Goal: Communication & Community: Answer question/provide support

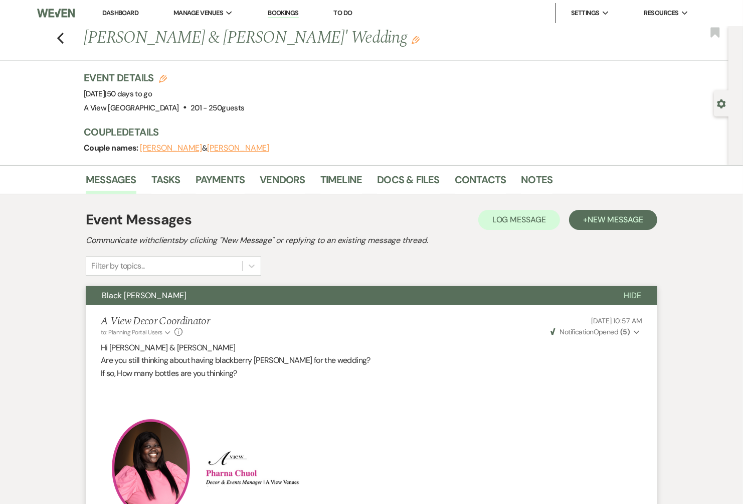
click at [118, 12] on link "Dashboard" at bounding box center [120, 13] width 36 height 9
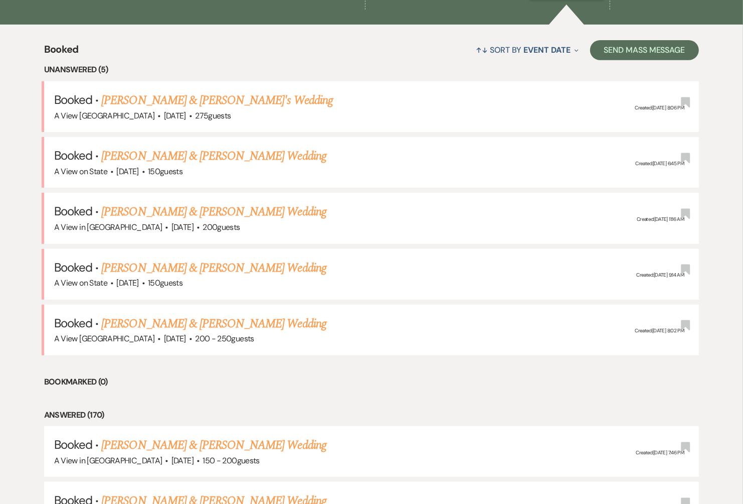
scroll to position [365, 0]
click at [255, 267] on link "[PERSON_NAME] & [PERSON_NAME] Wedding" at bounding box center [213, 267] width 225 height 18
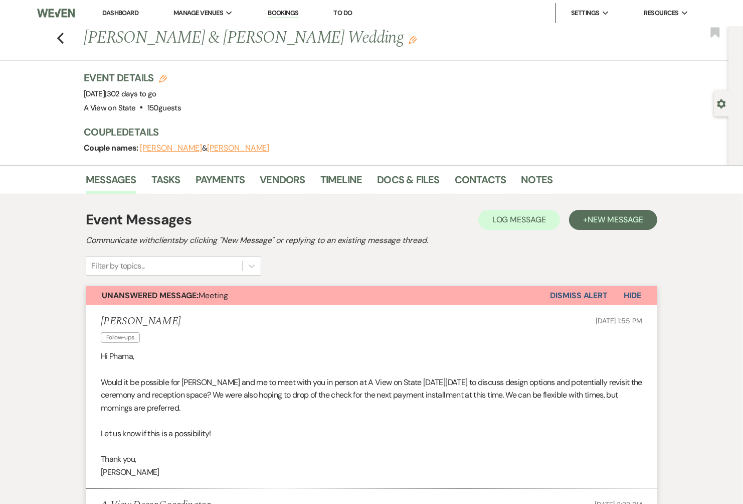
click at [113, 11] on link "Dashboard" at bounding box center [120, 13] width 36 height 9
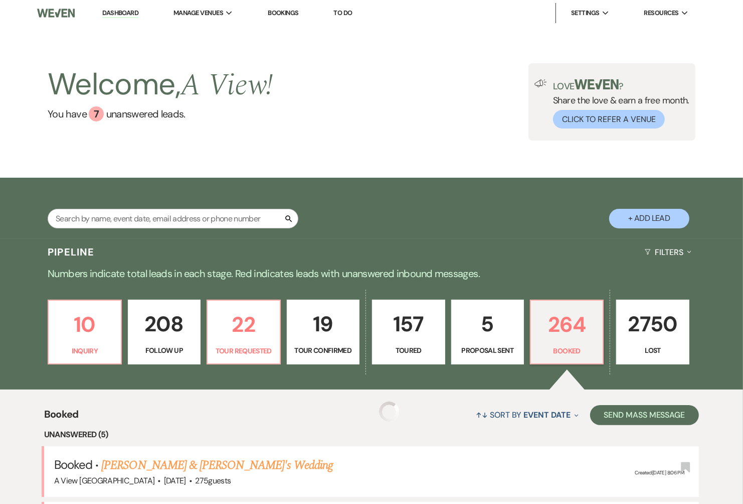
click at [168, 218] on input "text" at bounding box center [173, 219] width 251 height 20
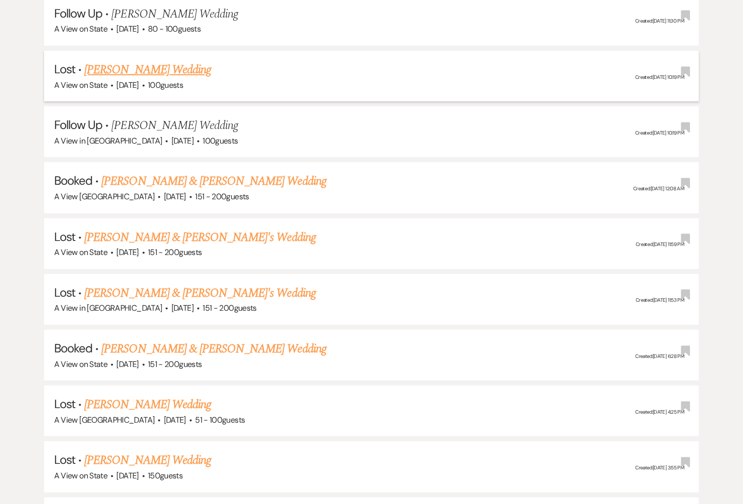
scroll to position [283, 0]
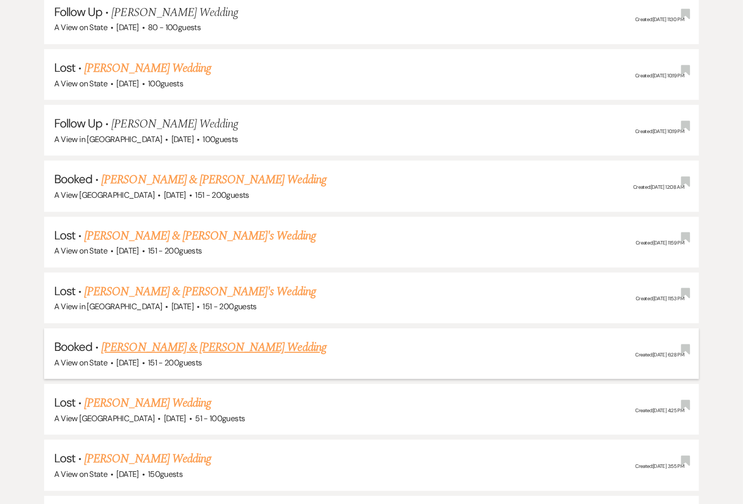
type input "[PERSON_NAME]"
click at [218, 343] on link "[PERSON_NAME] & [PERSON_NAME] Wedding" at bounding box center [213, 347] width 225 height 18
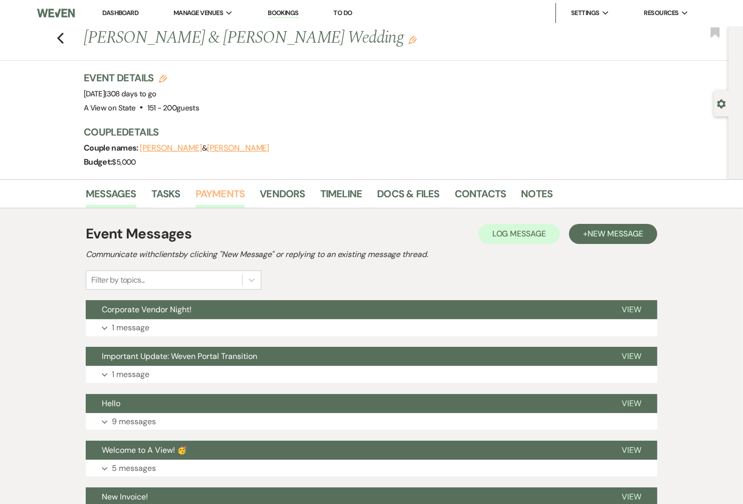
click at [204, 194] on link "Payments" at bounding box center [221, 197] width 50 height 22
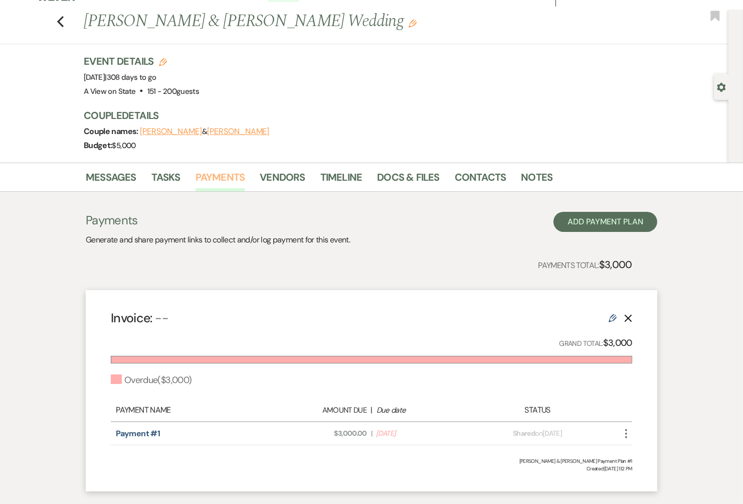
scroll to position [18, 0]
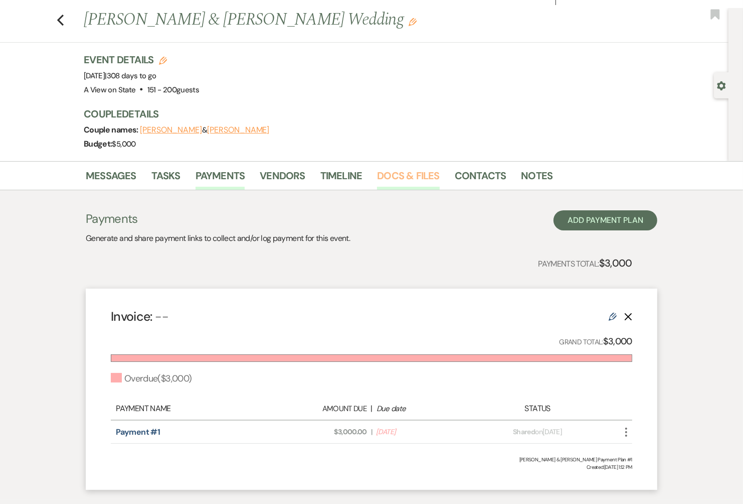
click at [426, 176] on link "Docs & Files" at bounding box center [408, 179] width 62 height 22
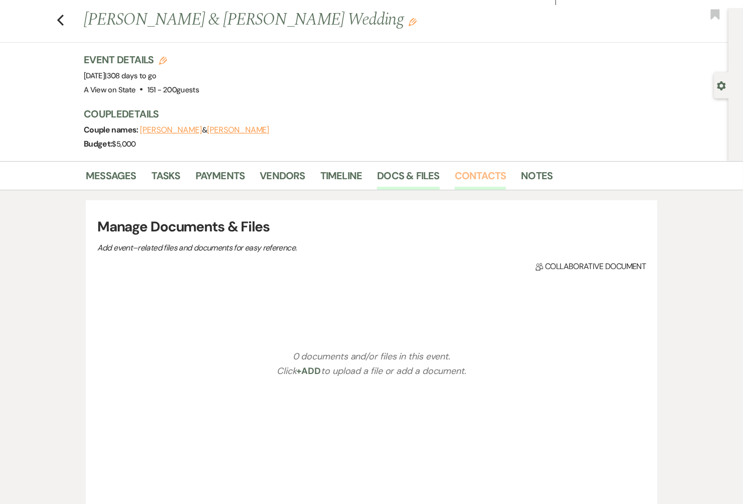
click at [468, 178] on link "Contacts" at bounding box center [481, 179] width 52 height 22
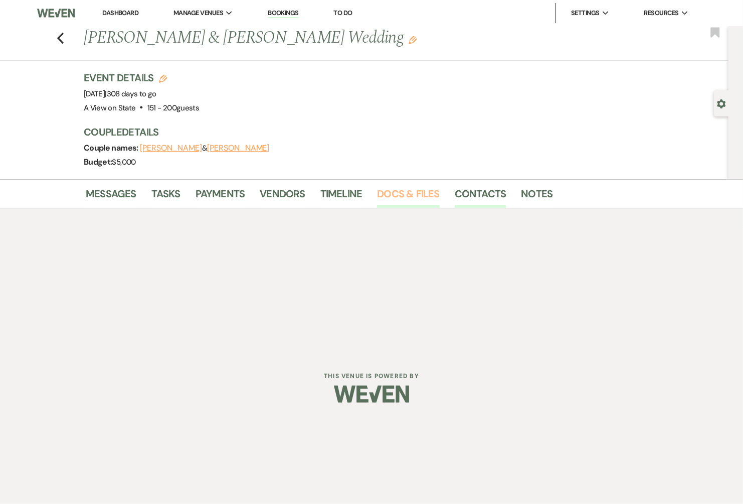
click at [412, 194] on link "Docs & Files" at bounding box center [408, 197] width 62 height 22
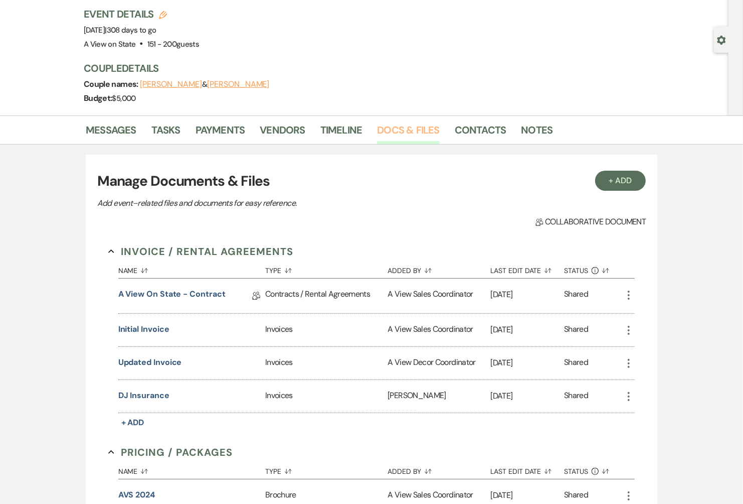
scroll to position [65, 0]
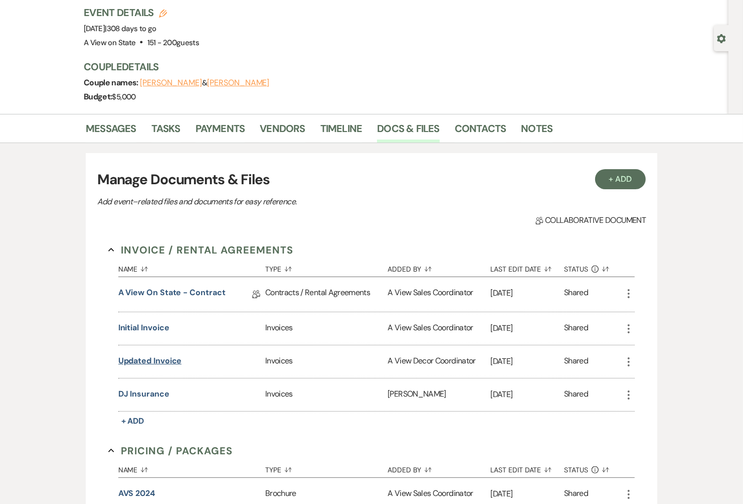
click at [172, 356] on button "Updated invoice" at bounding box center [150, 361] width 64 height 12
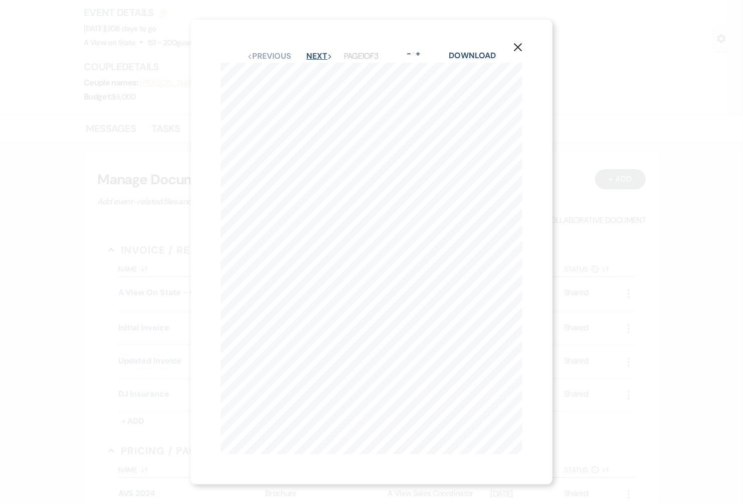
click at [320, 58] on button "Next Next" at bounding box center [319, 56] width 26 height 8
click at [518, 44] on icon "X" at bounding box center [518, 47] width 9 height 9
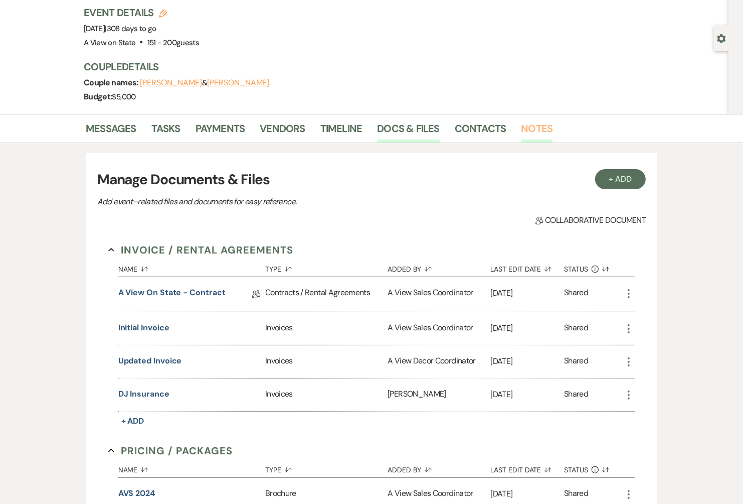
click at [534, 133] on link "Notes" at bounding box center [537, 131] width 32 height 22
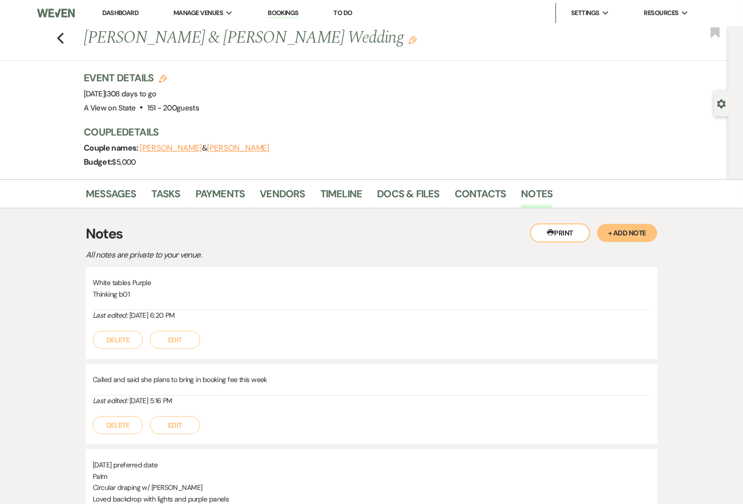
click at [126, 10] on link "Dashboard" at bounding box center [120, 13] width 36 height 9
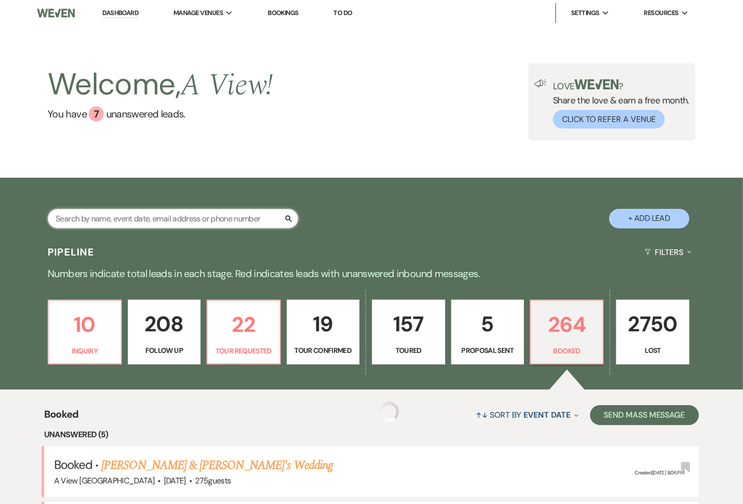
click at [143, 224] on input "text" at bounding box center [173, 219] width 251 height 20
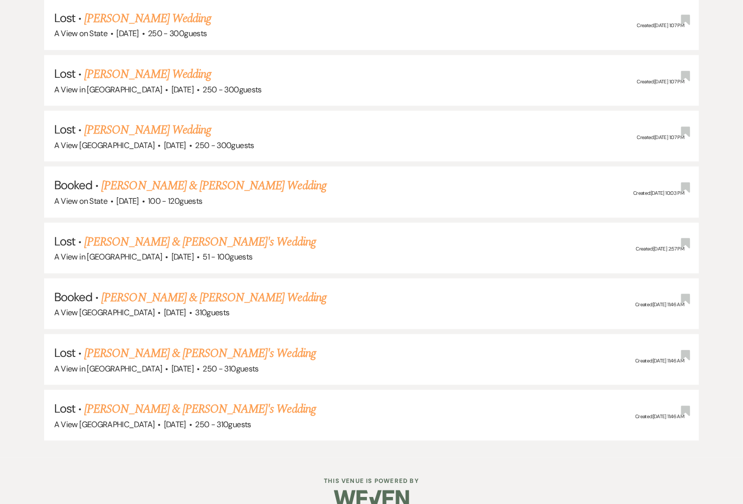
scroll to position [1174, 0]
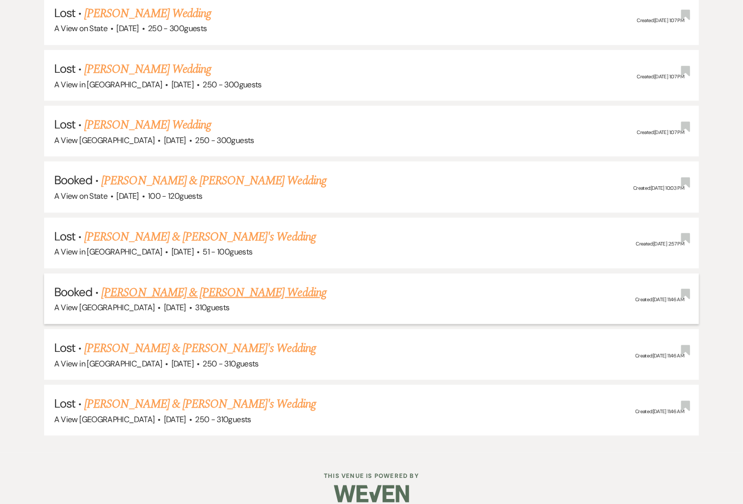
type input "[PERSON_NAME]"
click at [208, 283] on link "[PERSON_NAME] & [PERSON_NAME] Wedding" at bounding box center [213, 292] width 225 height 18
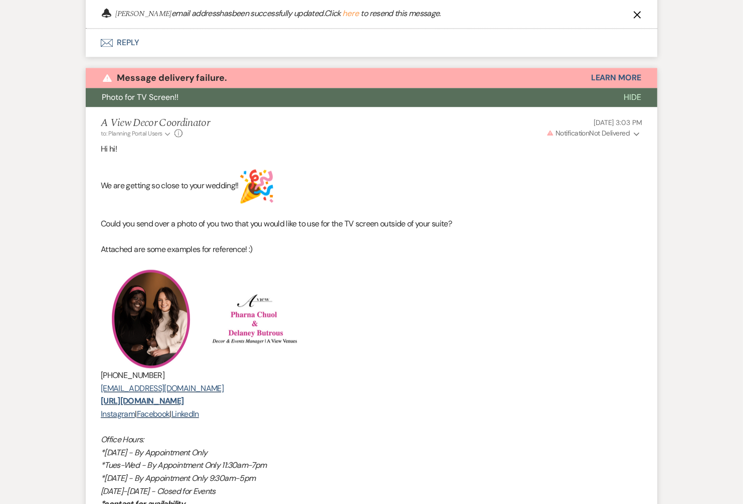
scroll to position [1829, 0]
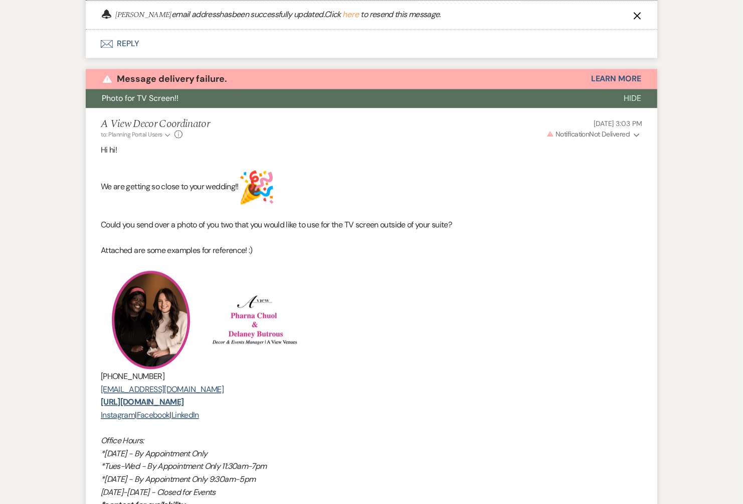
click at [299, 95] on button "Photo for TV Screen!!" at bounding box center [347, 98] width 522 height 19
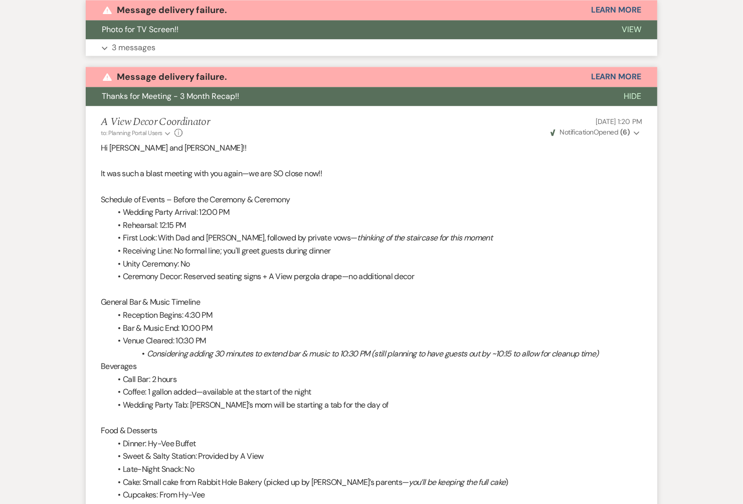
scroll to position [1898, 0]
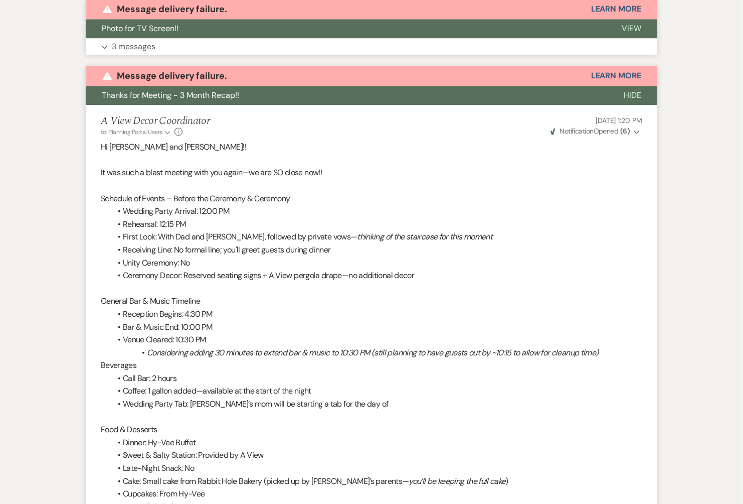
click at [299, 95] on button "Thanks for Meeting - 3 Month Recap!!" at bounding box center [347, 95] width 522 height 19
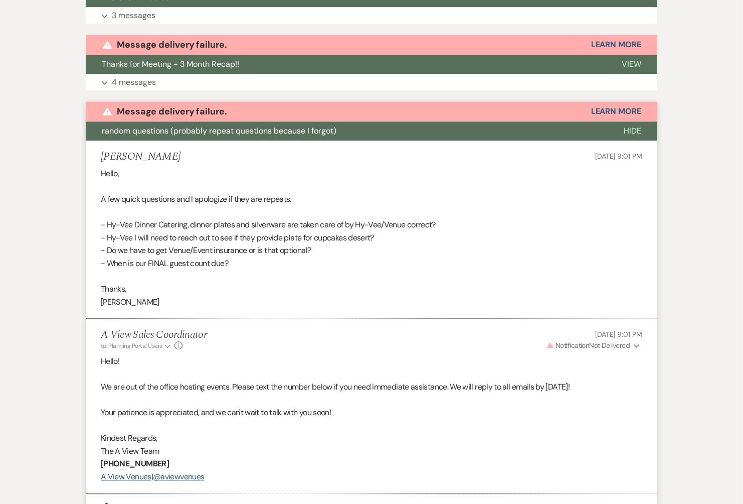
scroll to position [1932, 0]
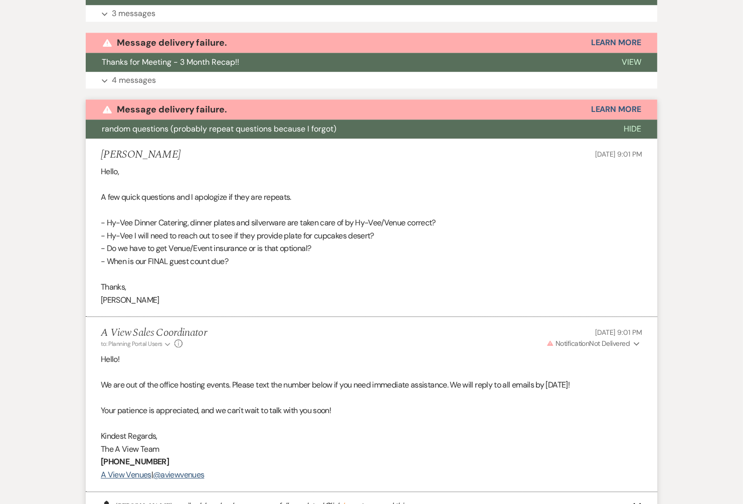
click at [302, 126] on span "random questions (probably repeat questions because I forgot)" at bounding box center [219, 128] width 235 height 11
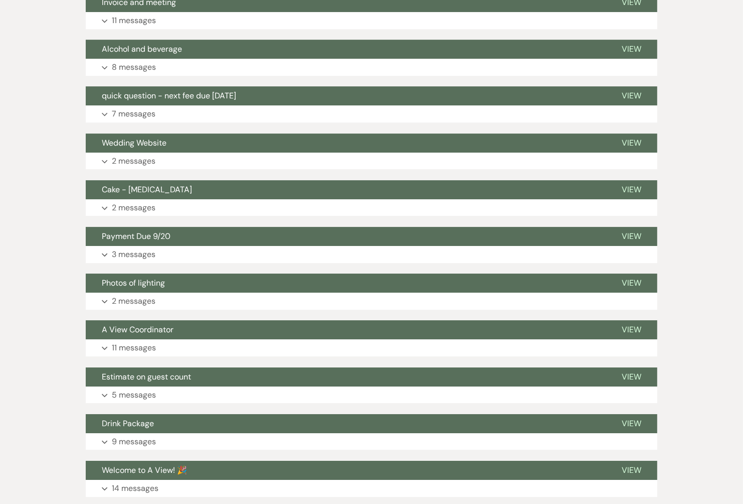
scroll to position [2856, 0]
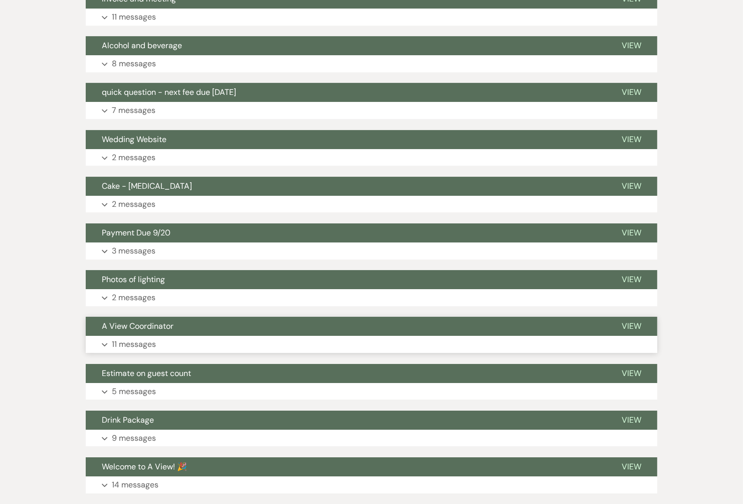
click at [177, 340] on button "Expand 11 messages" at bounding box center [372, 344] width 572 height 17
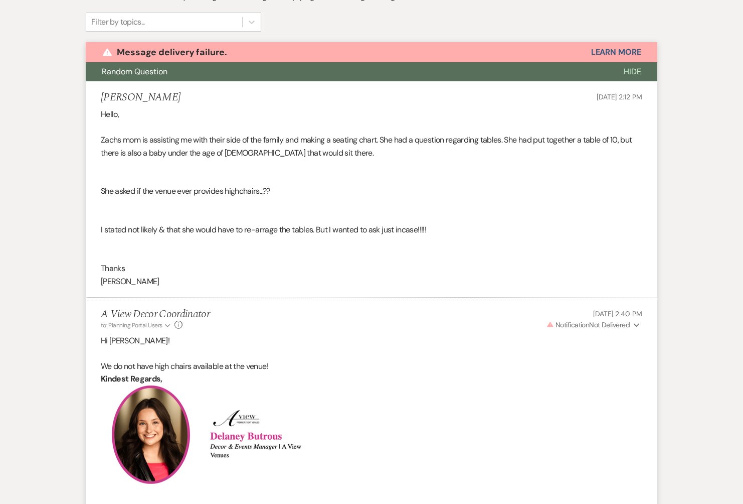
scroll to position [0, 0]
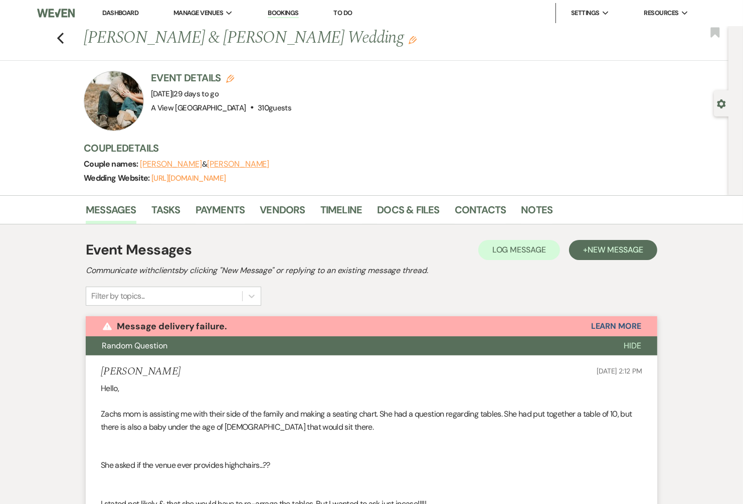
click at [124, 15] on link "Dashboard" at bounding box center [120, 13] width 36 height 9
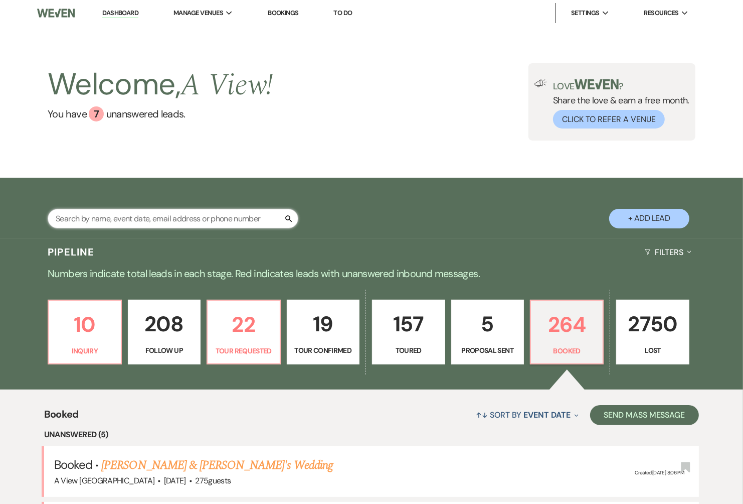
click at [126, 221] on input "text" at bounding box center [173, 219] width 251 height 20
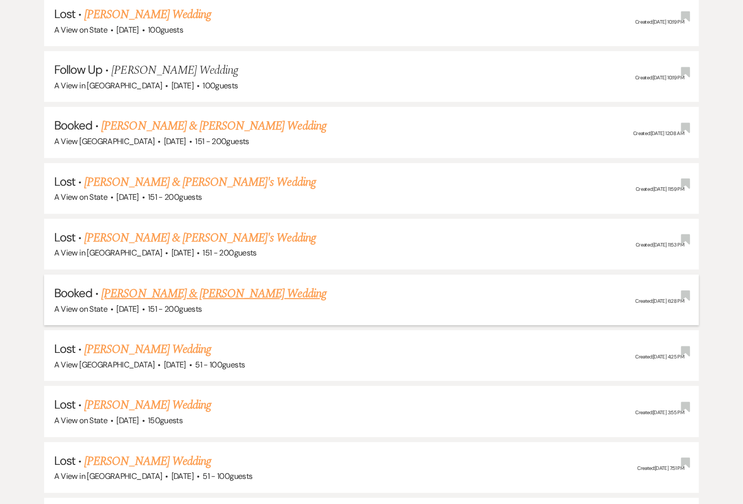
type input "[PERSON_NAME]"
click at [225, 288] on link "[PERSON_NAME] & [PERSON_NAME] Wedding" at bounding box center [213, 293] width 225 height 18
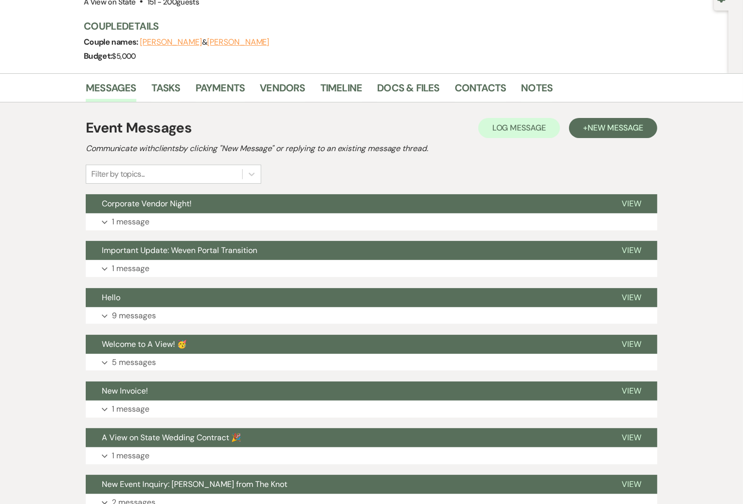
scroll to position [98, 0]
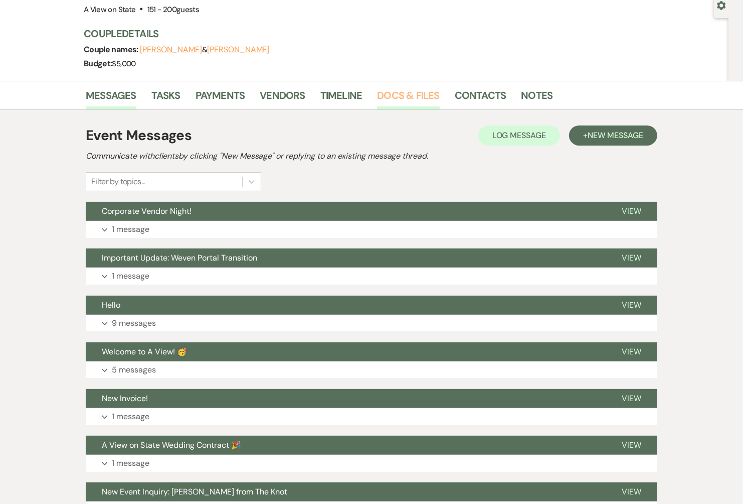
click at [403, 97] on link "Docs & Files" at bounding box center [408, 98] width 62 height 22
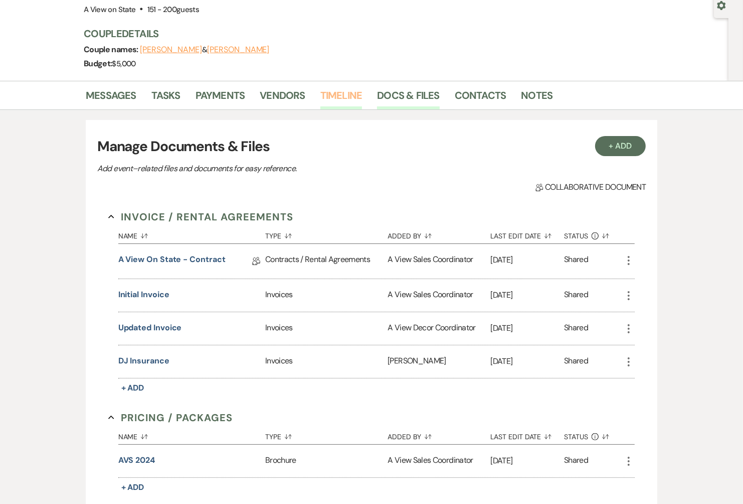
click at [342, 100] on link "Timeline" at bounding box center [341, 98] width 42 height 22
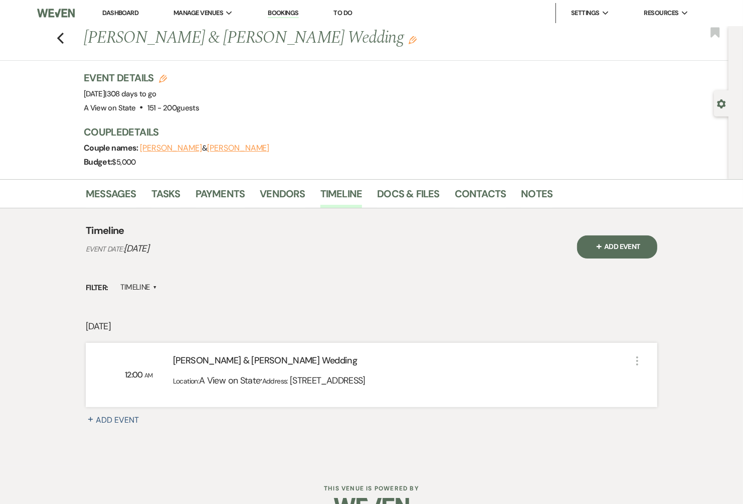
click at [412, 184] on li "Docs & Files" at bounding box center [415, 196] width 77 height 24
click at [413, 198] on link "Docs & Files" at bounding box center [408, 197] width 62 height 22
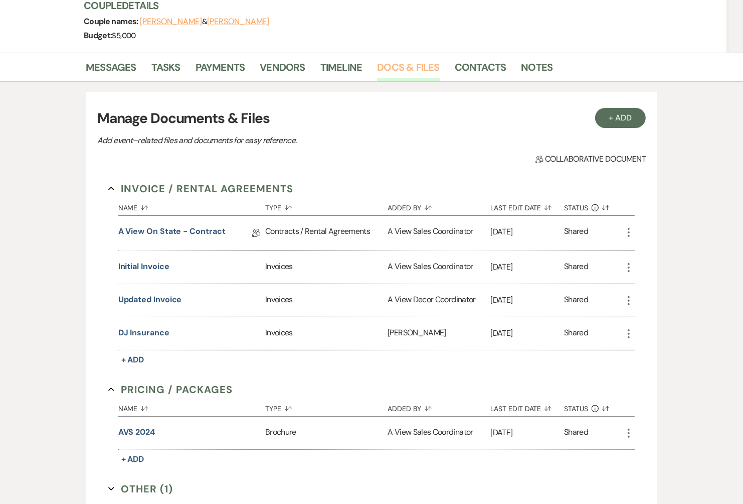
scroll to position [145, 0]
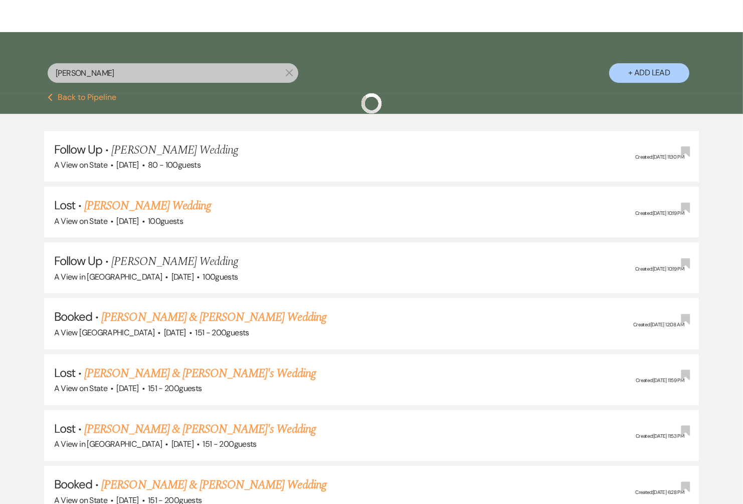
scroll to position [337, 0]
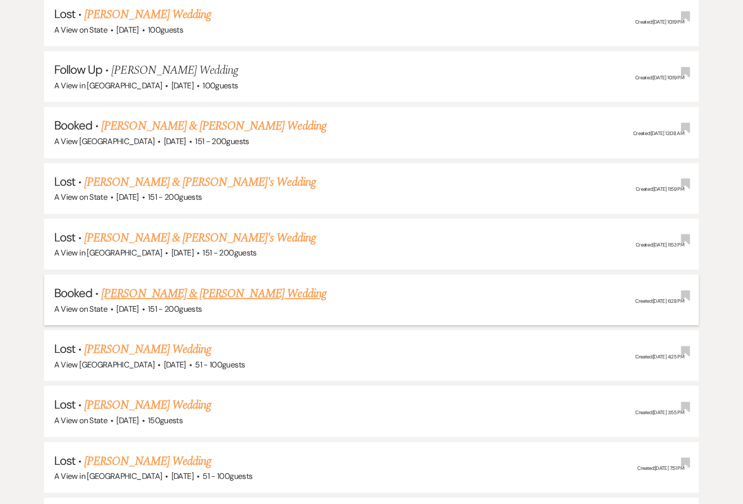
click at [212, 290] on link "[PERSON_NAME] & [PERSON_NAME] Wedding" at bounding box center [213, 293] width 225 height 18
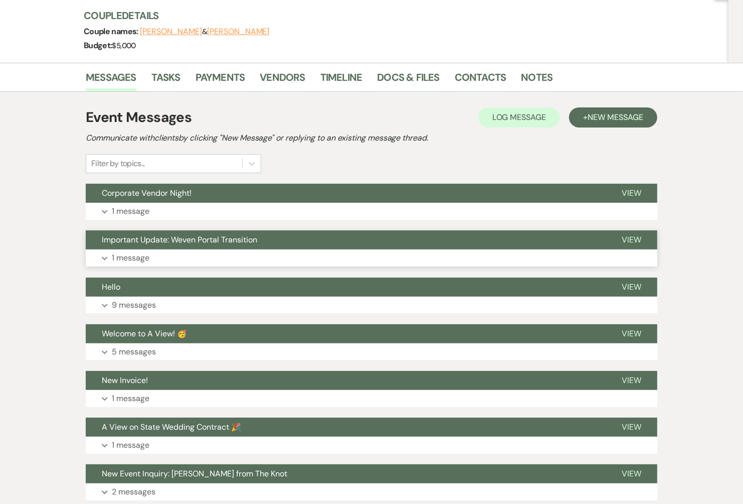
scroll to position [95, 0]
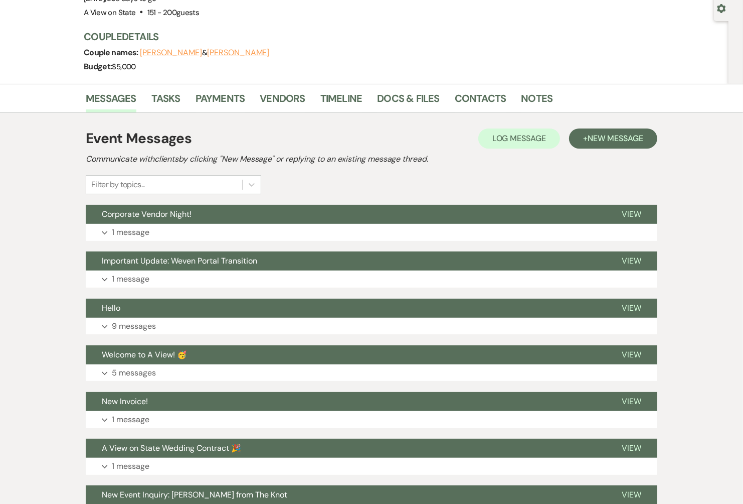
click at [124, 89] on li "Messages" at bounding box center [119, 100] width 66 height 24
click at [639, 139] on span "New Message" at bounding box center [616, 138] width 56 height 11
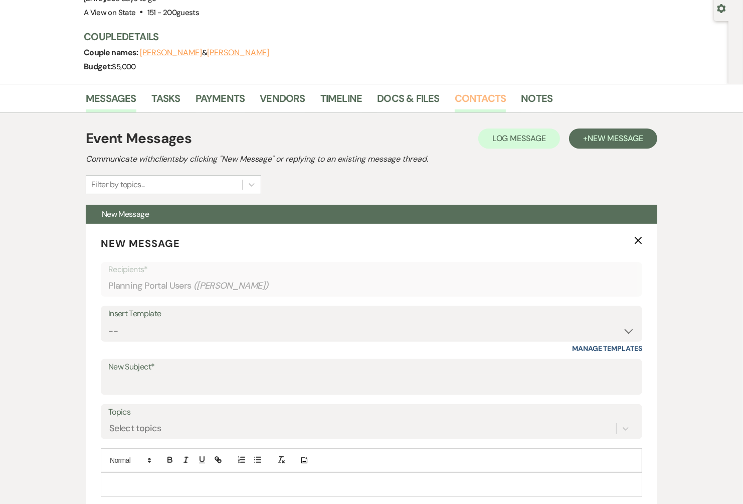
click at [472, 106] on link "Contacts" at bounding box center [481, 101] width 52 height 22
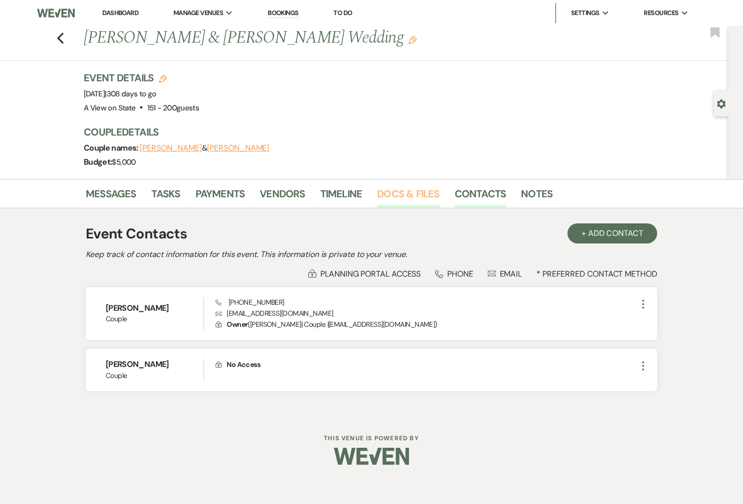
click at [421, 196] on link "Docs & Files" at bounding box center [408, 197] width 62 height 22
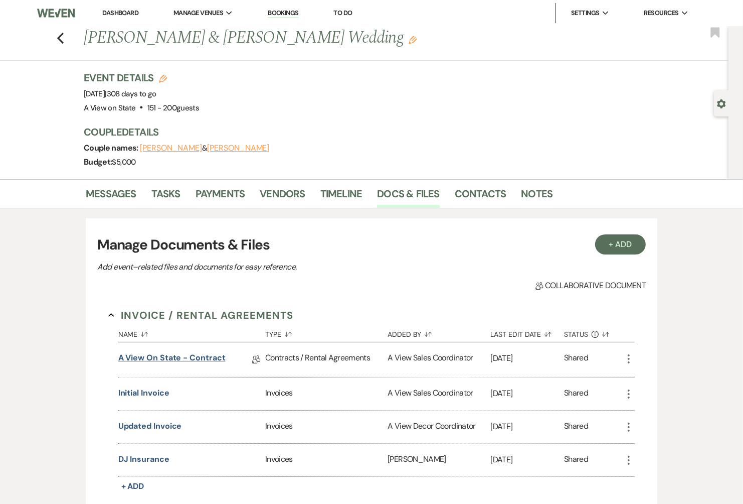
click at [181, 358] on link "A View on State - Contract" at bounding box center [171, 360] width 107 height 16
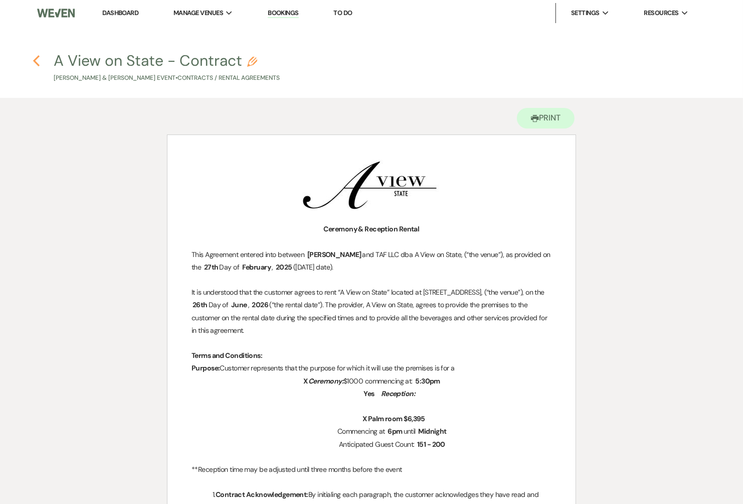
click at [39, 57] on use "button" at bounding box center [36, 60] width 7 height 11
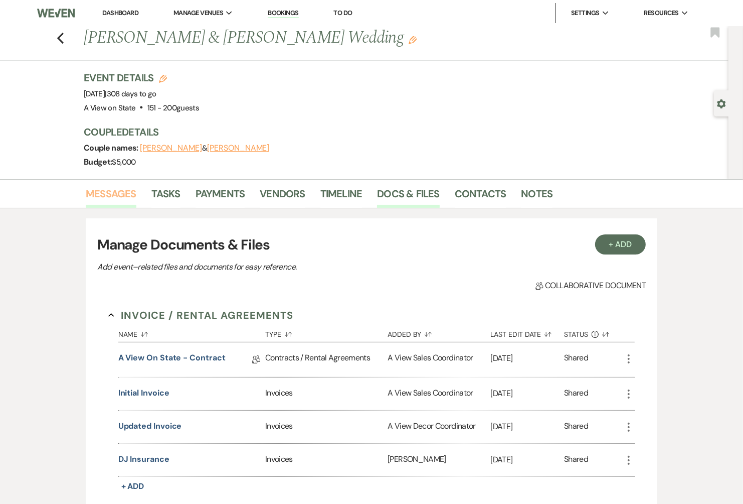
click at [119, 194] on link "Messages" at bounding box center [111, 197] width 51 height 22
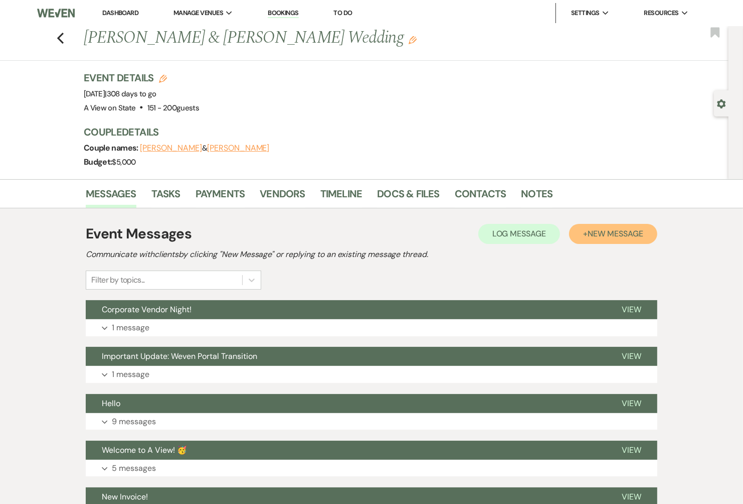
click at [603, 237] on span "New Message" at bounding box center [616, 233] width 56 height 11
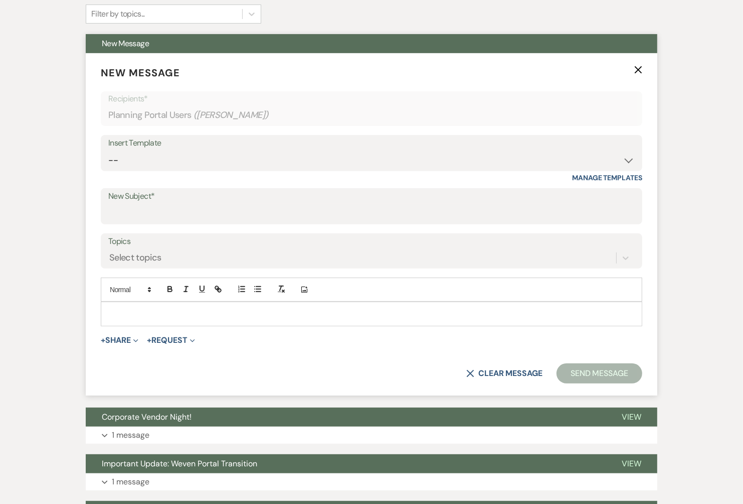
scroll to position [276, 0]
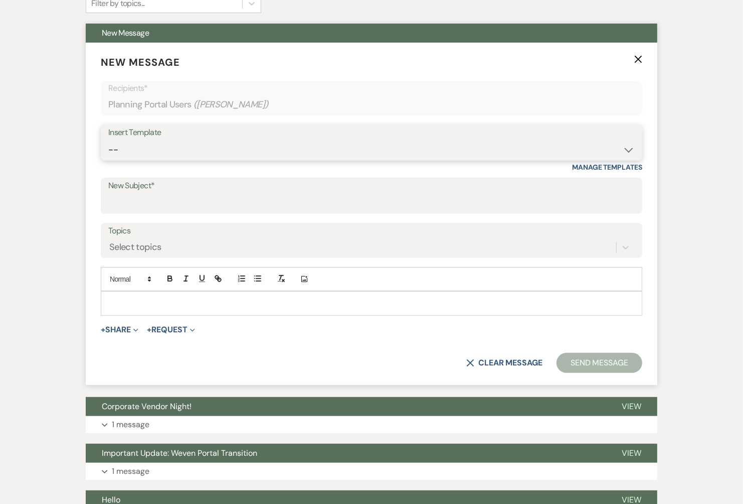
click at [222, 146] on select "-- Tour Confirmation Contract (Pre-Booked Leads) Out of office Inquiry Email Al…" at bounding box center [371, 150] width 527 height 20
select select "3704"
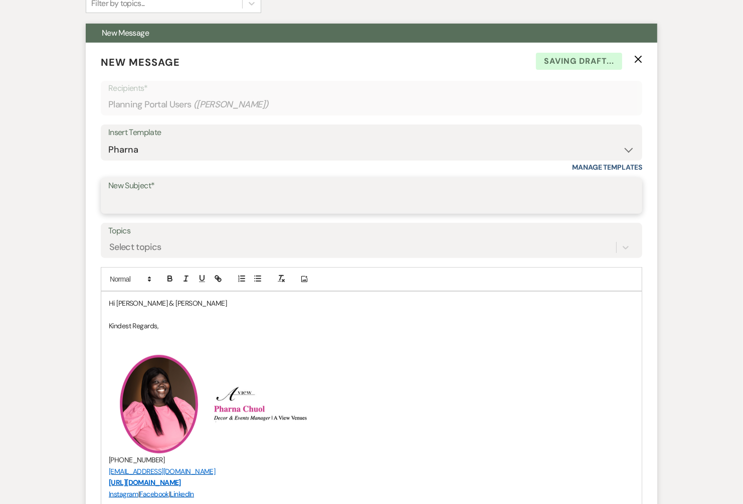
click at [184, 207] on input "New Subject*" at bounding box center [371, 203] width 527 height 20
type input "Updated invoice!"
click at [179, 302] on p "Hi [PERSON_NAME] & [PERSON_NAME]" at bounding box center [372, 302] width 526 height 11
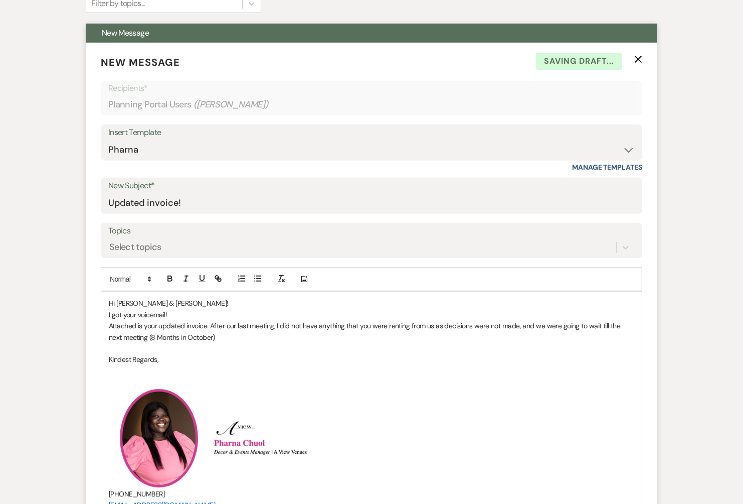
click at [229, 333] on p "Attached is your updated invoice. After our last meeting, I did not have anythi…" at bounding box center [372, 331] width 526 height 23
click at [482, 335] on p "Attached is your updated invoice. After our last meeting, I did not have anythi…" at bounding box center [372, 331] width 526 height 23
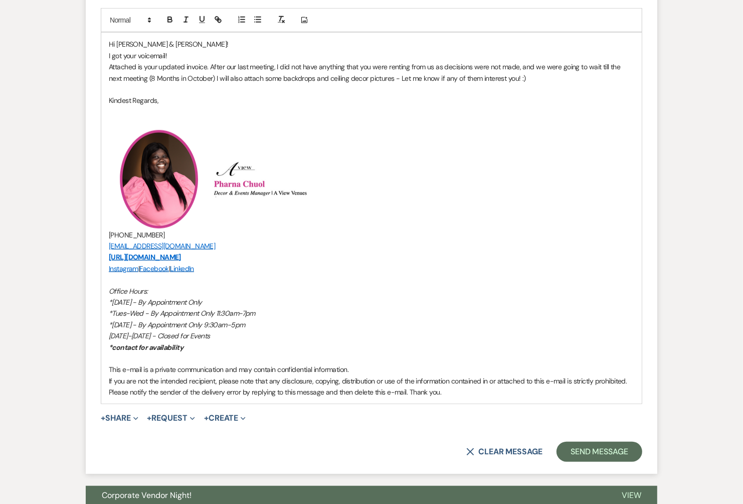
scroll to position [584, 0]
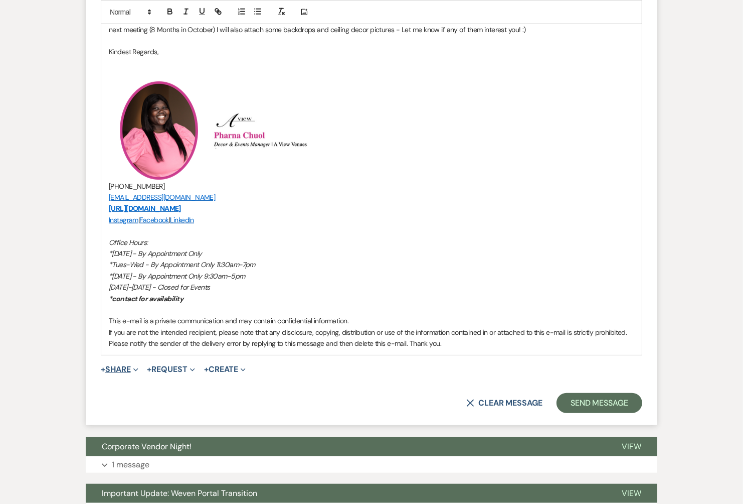
click at [124, 367] on button "+ Share Expand" at bounding box center [120, 369] width 38 height 8
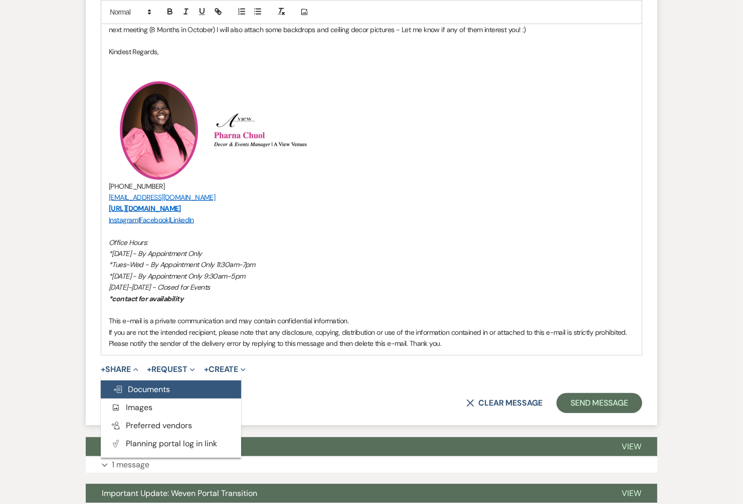
click at [159, 389] on span "Doc Upload Documents" at bounding box center [141, 389] width 57 height 11
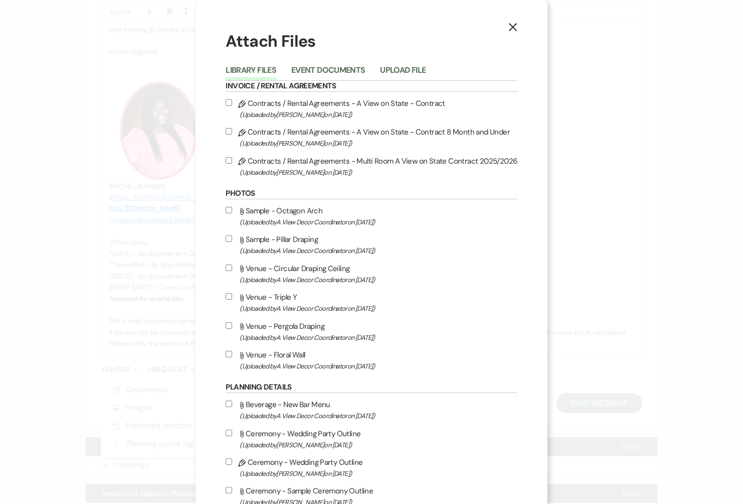
click at [386, 70] on button "Upload File" at bounding box center [403, 73] width 46 height 14
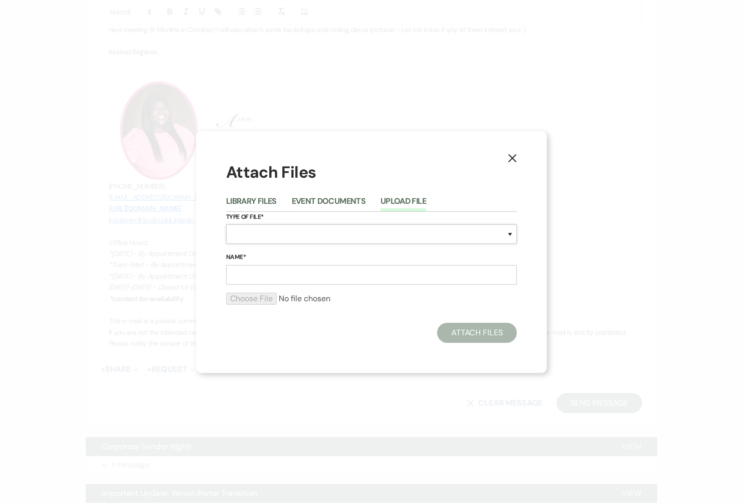
click at [271, 233] on select "Special Event Insurance Vendor Certificate of Insurance Contracts / Rental Agre…" at bounding box center [371, 234] width 291 height 20
select select "22"
click at [267, 277] on input "Name*" at bounding box center [371, 275] width 291 height 20
type input "Updated invoice [DATE]"
click at [257, 298] on input "file" at bounding box center [371, 298] width 291 height 12
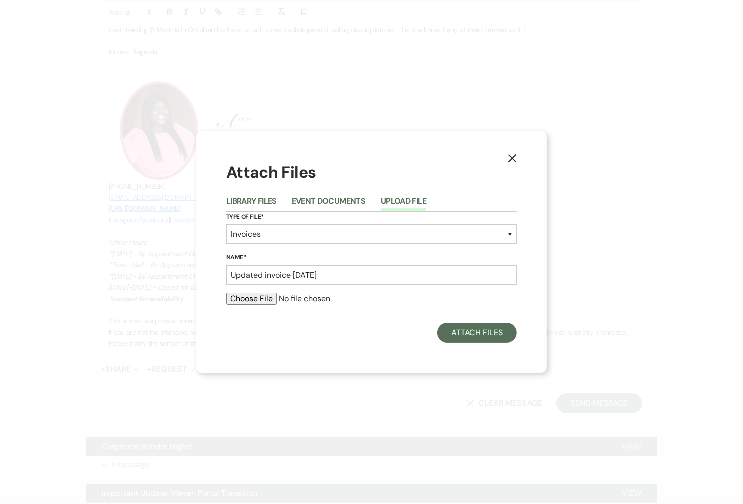
type input "C:\fakepath\[PERSON_NAME]pdf"
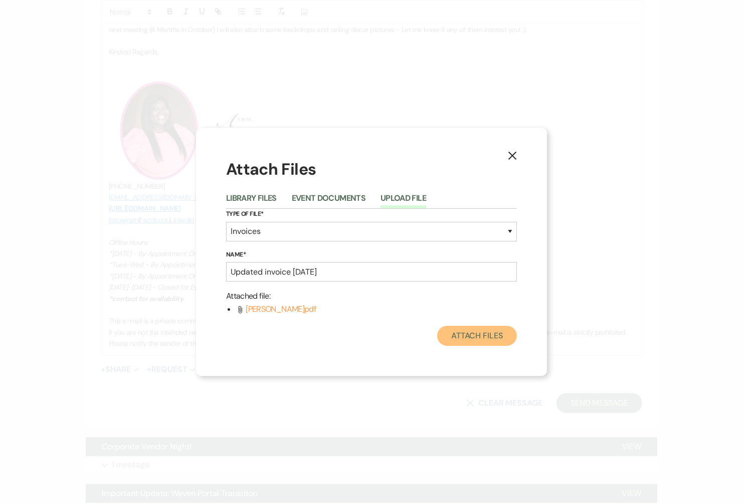
click at [474, 338] on button "Attach Files" at bounding box center [477, 336] width 80 height 20
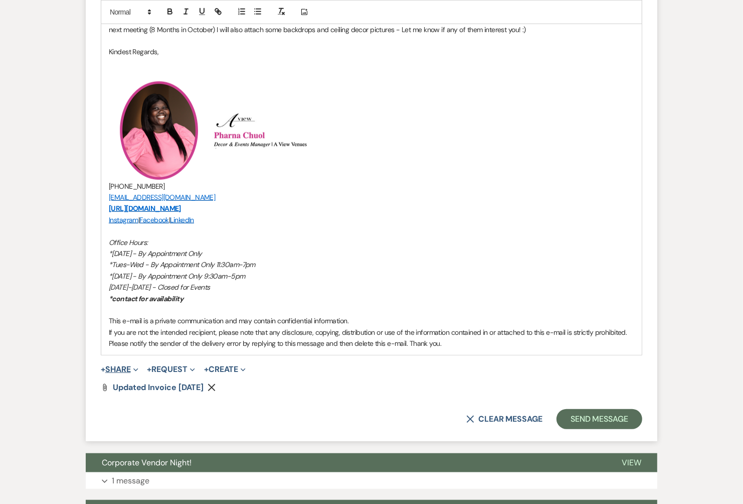
click at [127, 367] on button "+ Share Expand" at bounding box center [120, 369] width 38 height 8
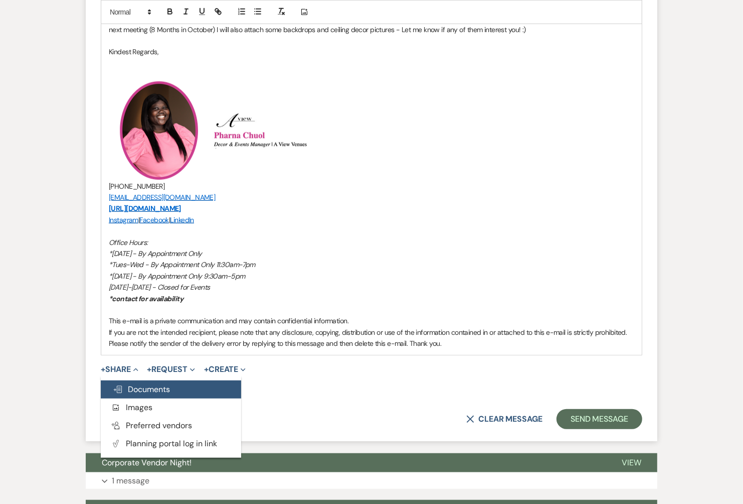
click at [149, 386] on span "Doc Upload Documents" at bounding box center [141, 389] width 57 height 11
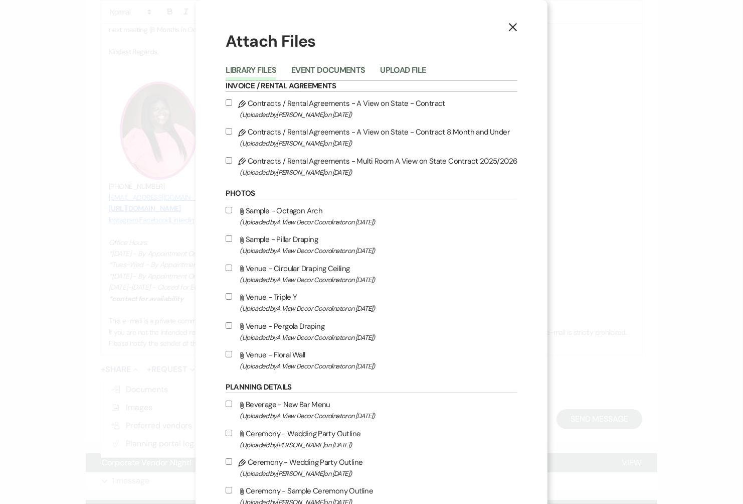
click at [418, 63] on div "Library Files Event Documents Upload File" at bounding box center [371, 70] width 291 height 21
click at [412, 72] on button "Upload File" at bounding box center [403, 73] width 46 height 14
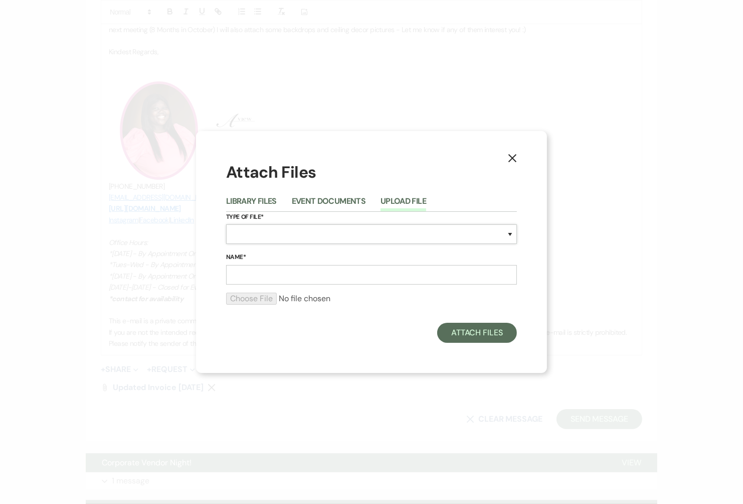
click at [254, 242] on select "Special Event Insurance Vendor Certificate of Insurance Contracts / Rental Agre…" at bounding box center [371, 234] width 291 height 20
select select "0"
click at [319, 268] on input "Name*" at bounding box center [371, 275] width 291 height 20
type input "c"
type input "Backdrops/ceilings"
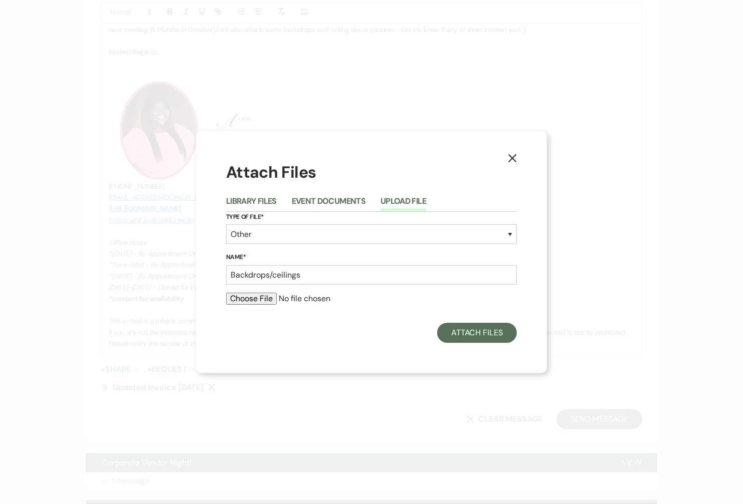
click at [258, 300] on input "file" at bounding box center [371, 298] width 291 height 12
type input "C:\fakepath\BackdropsCeilings.pdf"
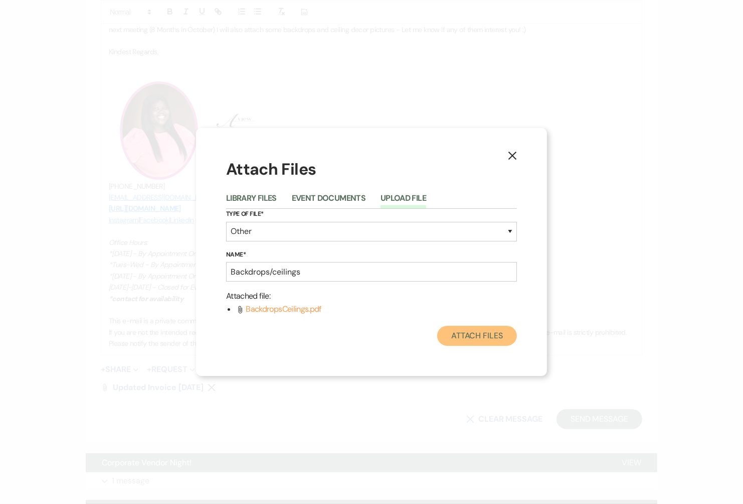
click at [461, 331] on button "Attach Files" at bounding box center [477, 336] width 80 height 20
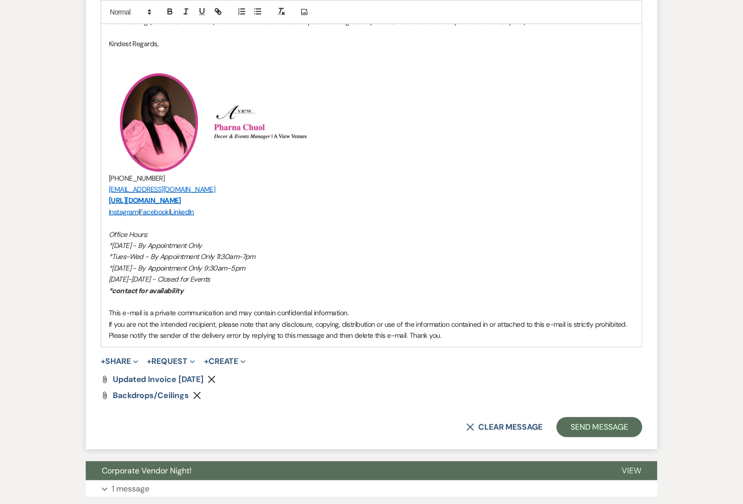
scroll to position [599, 0]
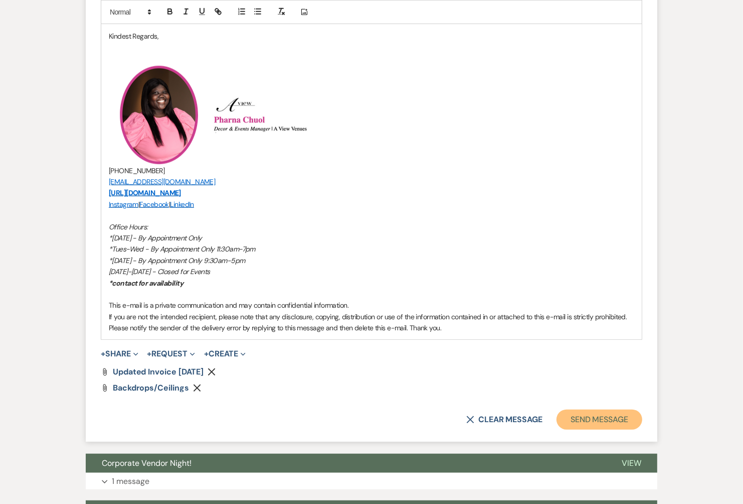
click at [576, 411] on button "Send Message" at bounding box center [600, 419] width 86 height 20
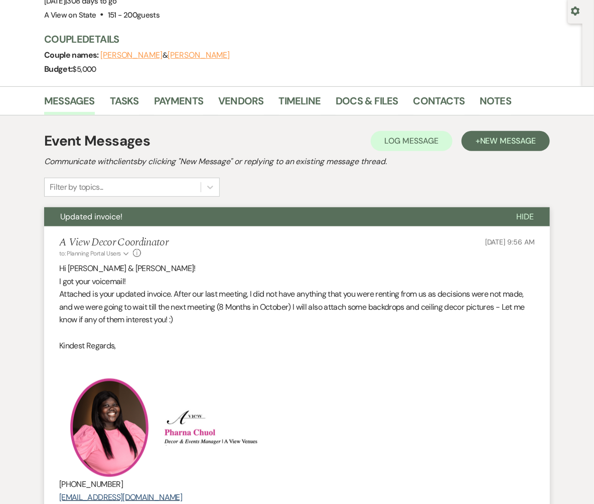
scroll to position [0, 0]
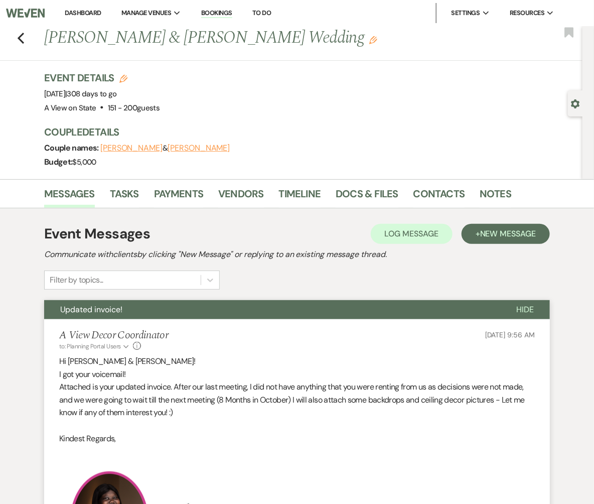
click at [79, 14] on link "Dashboard" at bounding box center [83, 13] width 36 height 9
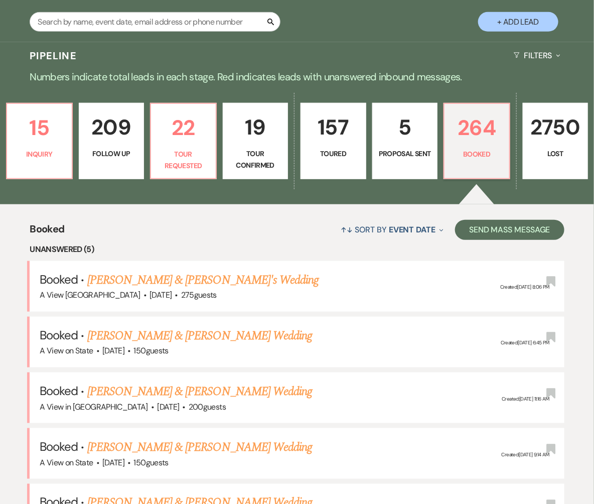
scroll to position [285, 0]
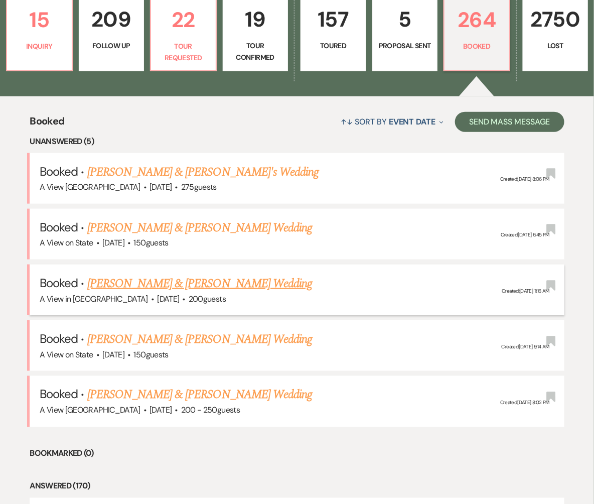
click at [142, 280] on link "[PERSON_NAME] & [PERSON_NAME] Wedding" at bounding box center [199, 283] width 225 height 18
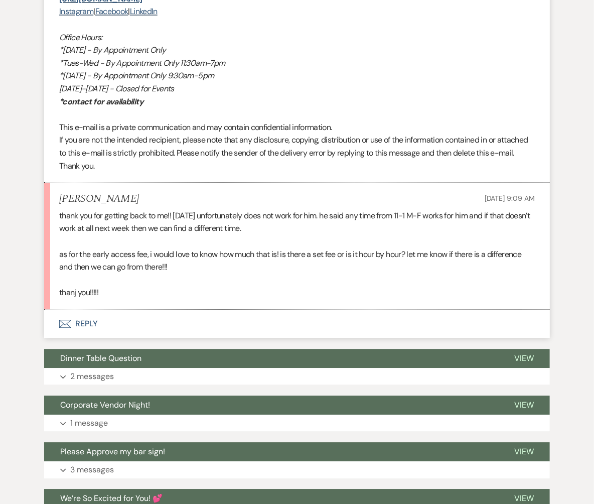
scroll to position [760, 0]
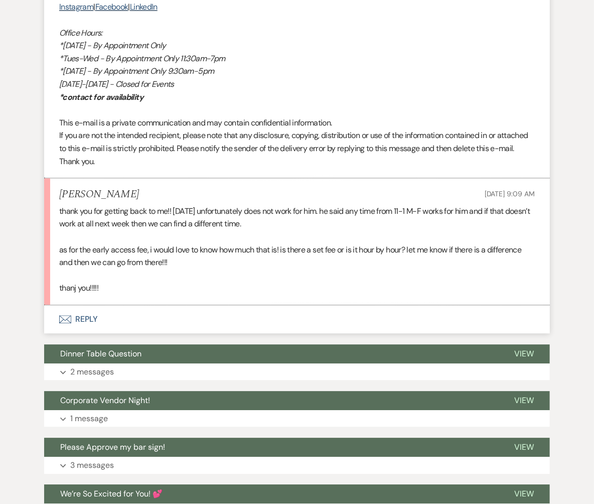
click at [81, 319] on button "Envelope Reply" at bounding box center [297, 319] width 506 height 28
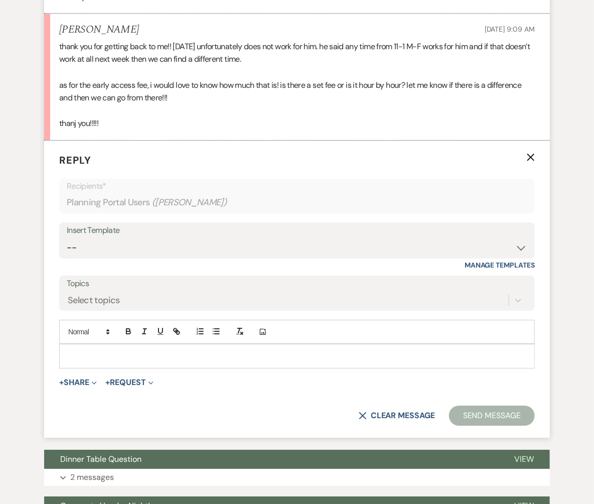
scroll to position [959, 0]
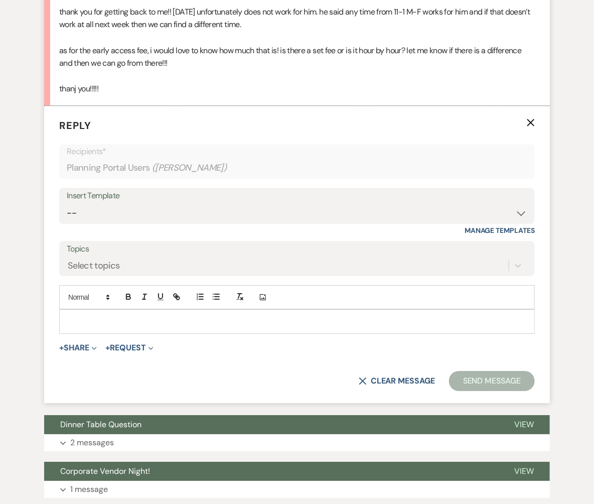
click at [147, 194] on div "Insert Template" at bounding box center [297, 196] width 460 height 15
click at [146, 210] on select "-- Tour Confirmation Contract (Pre-Booked Leads) Out of office Inquiry Email Al…" at bounding box center [297, 213] width 460 height 20
select select "3703"
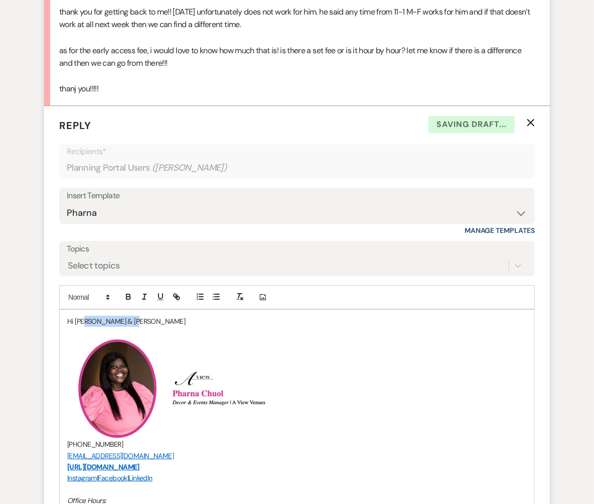
drag, startPoint x: 146, startPoint y: 315, endPoint x: 85, endPoint y: 314, distance: 61.7
click at [84, 316] on p "Hi [PERSON_NAME] & [PERSON_NAME]" at bounding box center [296, 320] width 459 height 11
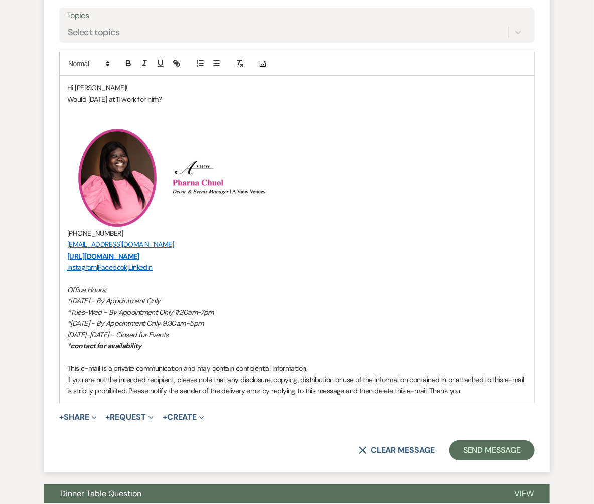
scroll to position [1209, 0]
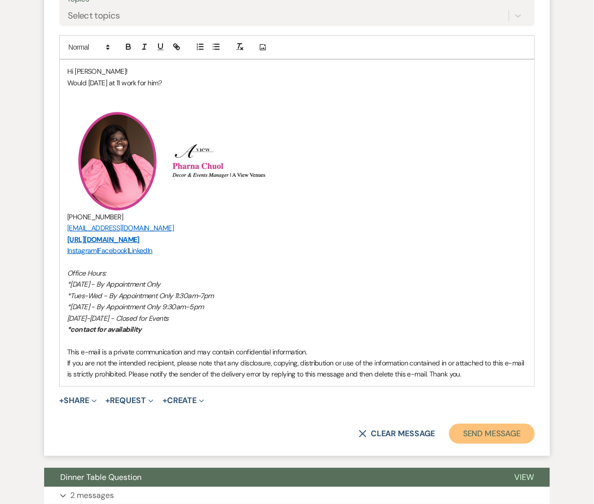
click at [486, 431] on button "Send Message" at bounding box center [492, 433] width 86 height 20
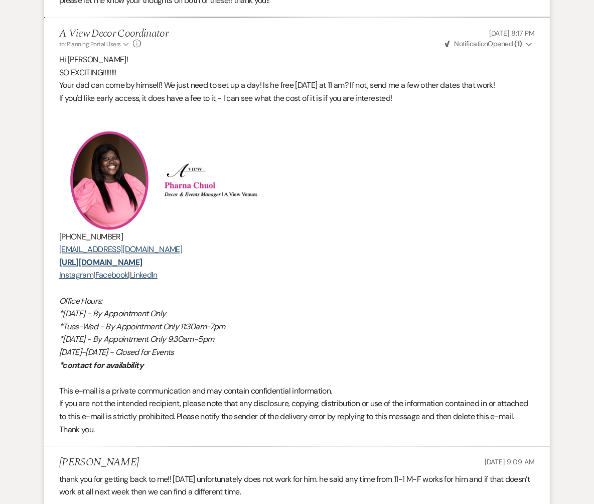
scroll to position [0, 0]
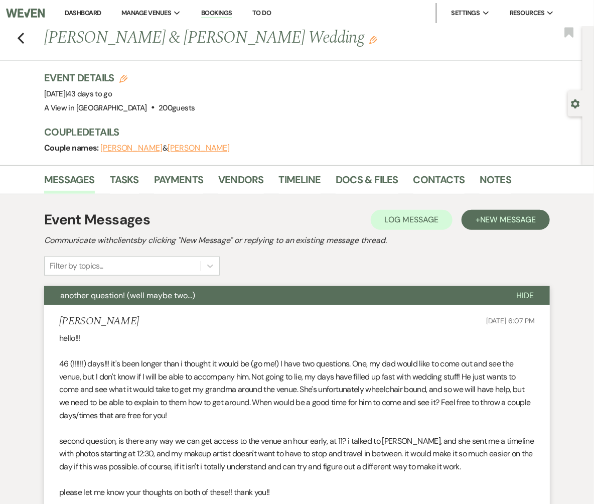
click at [75, 11] on link "Dashboard" at bounding box center [83, 13] width 36 height 9
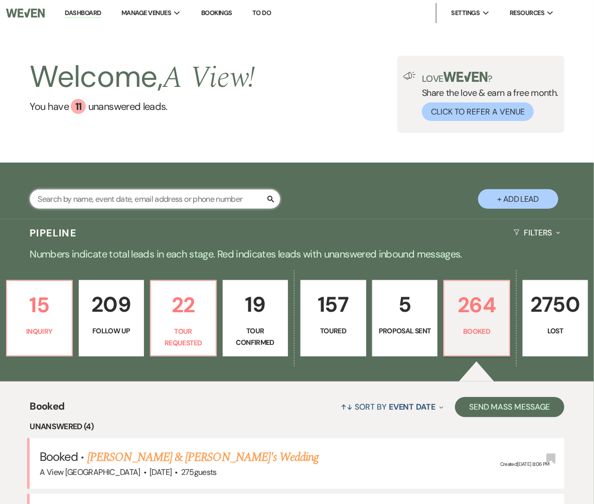
click at [105, 199] on input "text" at bounding box center [155, 199] width 251 height 20
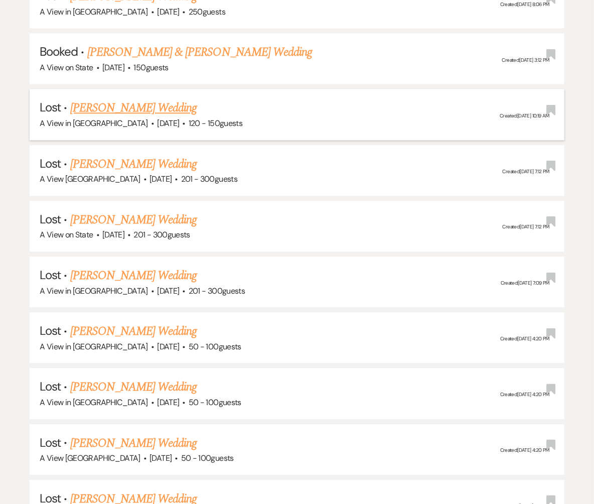
scroll to position [2080, 0]
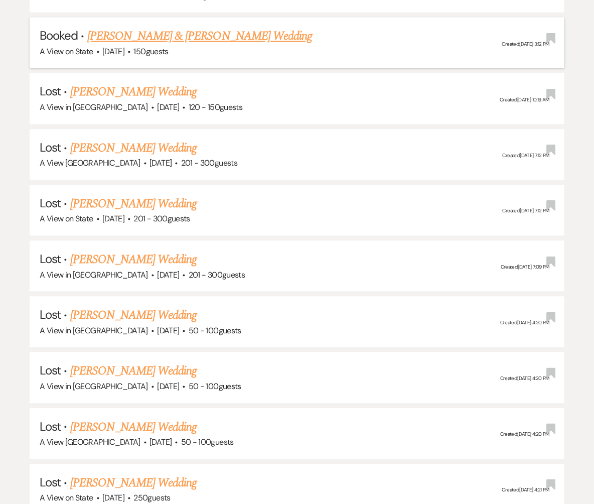
type input "[PERSON_NAME]"
click at [222, 27] on link "[PERSON_NAME] & [PERSON_NAME] Wedding" at bounding box center [199, 36] width 225 height 18
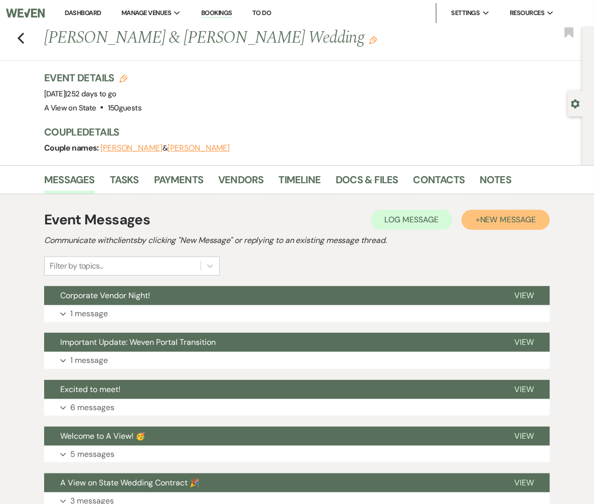
click at [486, 225] on button "+ New Message" at bounding box center [505, 220] width 88 height 20
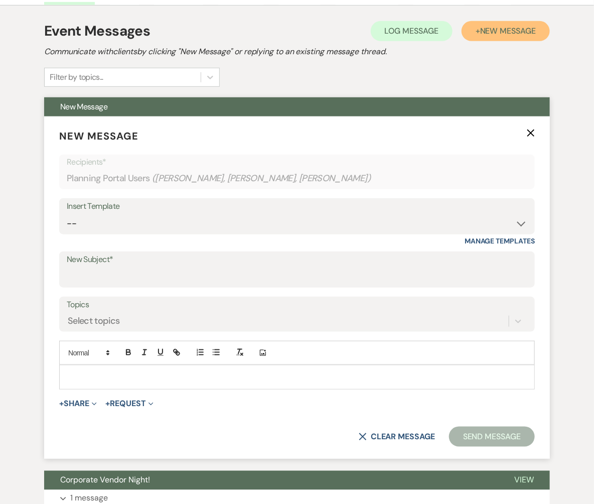
scroll to position [199, 0]
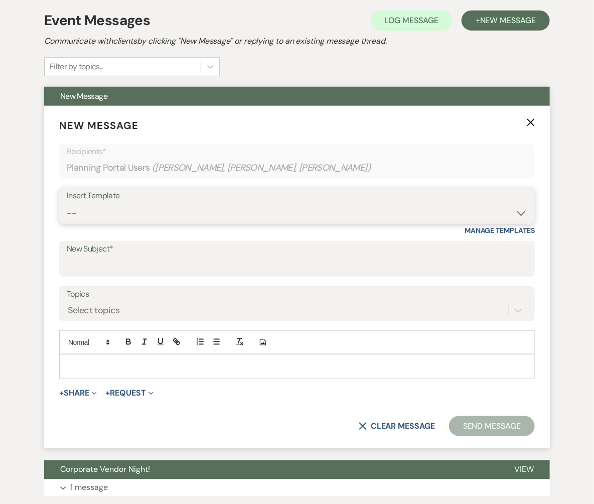
click at [181, 214] on select "-- Tour Confirmation Contract (Pre-Booked Leads) Out of office Inquiry Email Al…" at bounding box center [297, 213] width 460 height 20
select select "3931"
type input "8 Months away!! Let's Meet! 🎉"
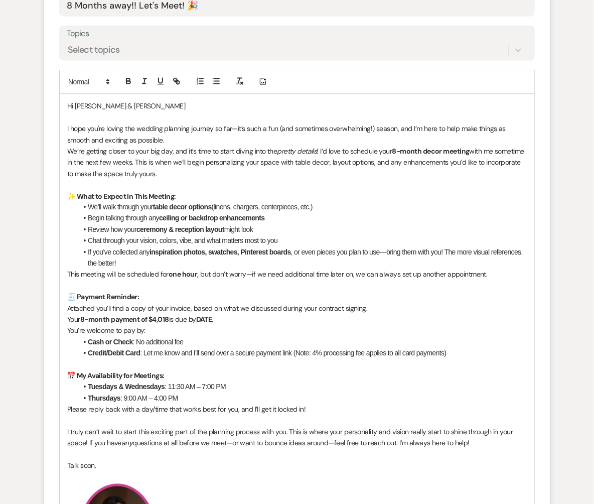
scroll to position [467, 0]
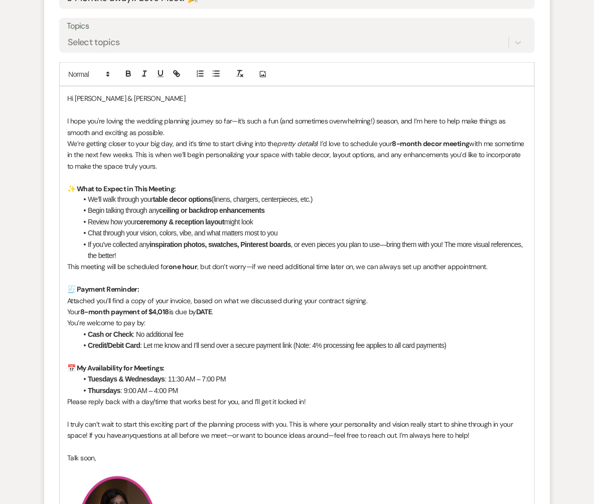
click at [171, 308] on p "Your 8-month payment of $4,018 is due by DATE ." at bounding box center [296, 311] width 459 height 11
click at [214, 310] on strong "DATE" at bounding box center [206, 311] width 16 height 9
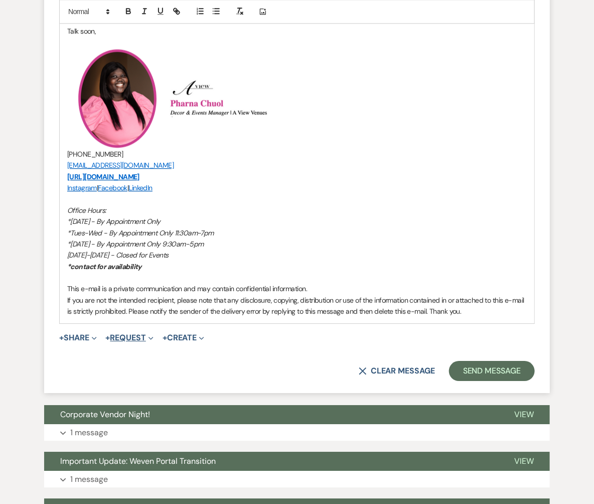
scroll to position [901, 0]
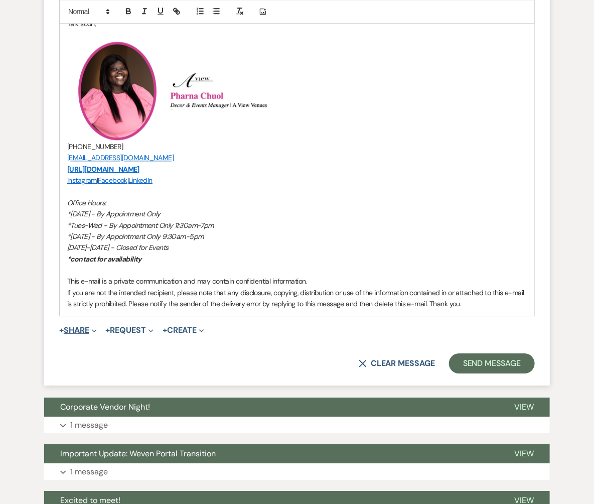
click at [92, 325] on span "Expand" at bounding box center [93, 330] width 8 height 11
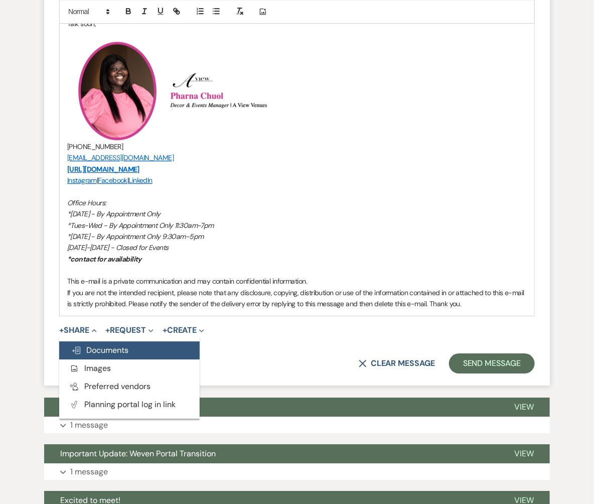
click at [96, 353] on button "Doc Upload Documents" at bounding box center [129, 350] width 140 height 18
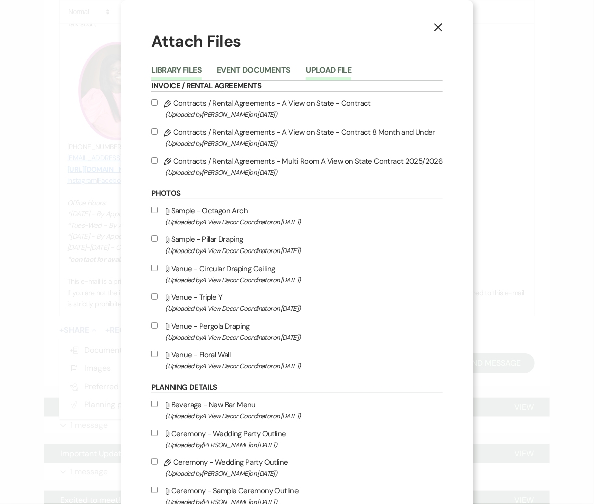
click at [338, 69] on button "Upload File" at bounding box center [328, 73] width 46 height 14
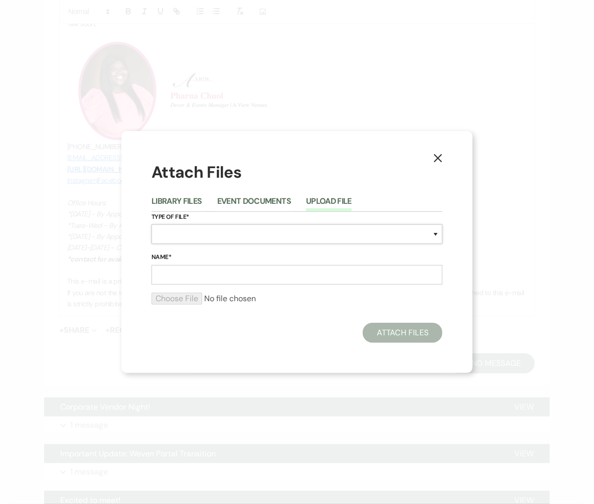
click at [184, 239] on select "Special Event Insurance Vendor Certificate of Insurance Contracts / Rental Agre…" at bounding box center [296, 234] width 291 height 20
select select "22"
click at [189, 277] on input "Name*" at bounding box center [296, 275] width 291 height 20
type input "8 M Invoice"
click at [179, 296] on input "file" at bounding box center [296, 298] width 291 height 12
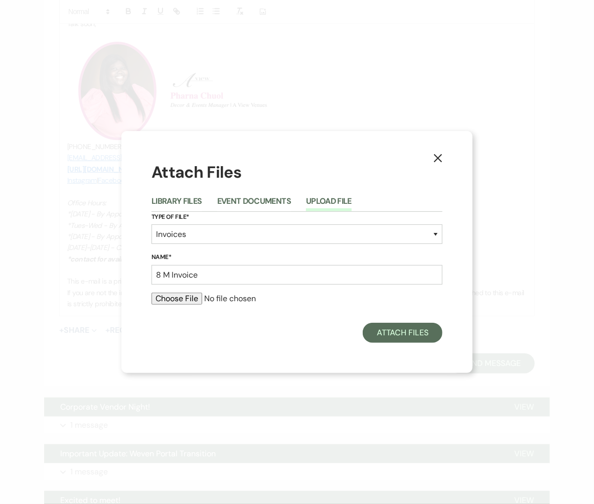
type input "C:\fakepath\[PERSON_NAME] 8 M .pdf"
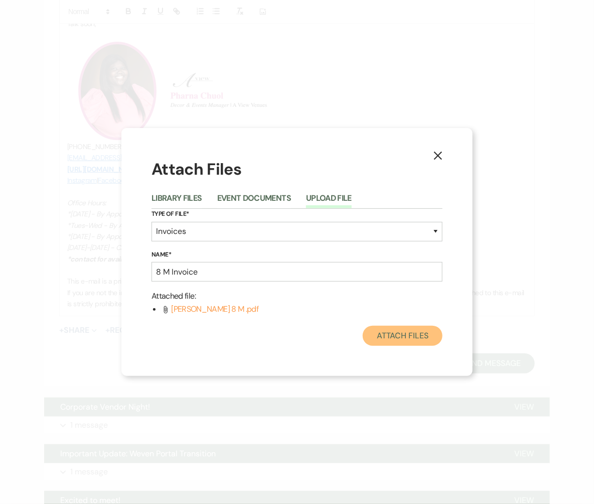
click at [399, 336] on button "Attach Files" at bounding box center [403, 336] width 80 height 20
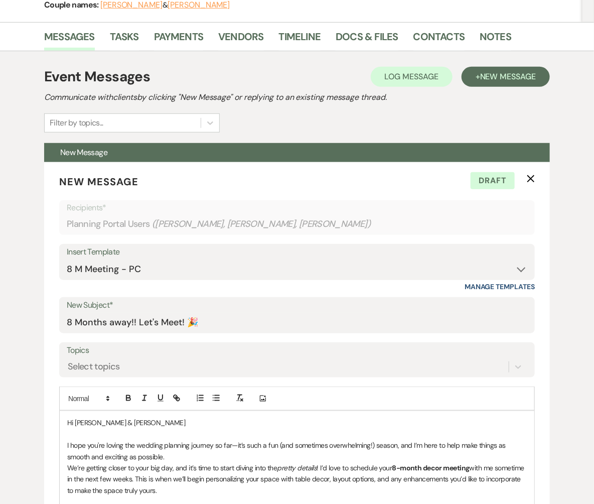
scroll to position [0, 0]
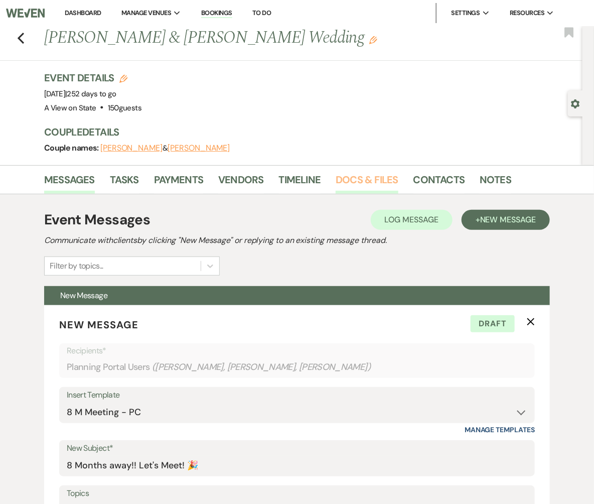
click at [383, 183] on link "Docs & Files" at bounding box center [367, 183] width 62 height 22
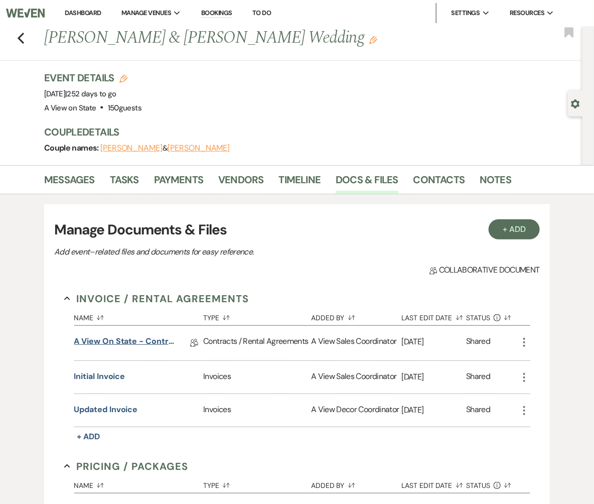
click at [151, 337] on link "A View on State - Contract" at bounding box center [124, 343] width 100 height 16
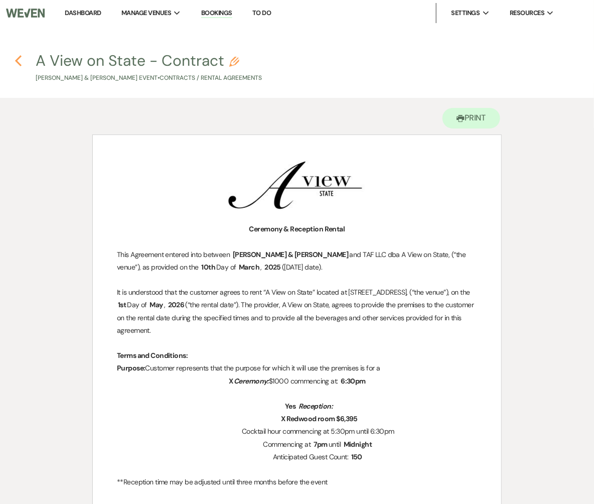
click at [21, 59] on icon "Previous" at bounding box center [19, 61] width 8 height 12
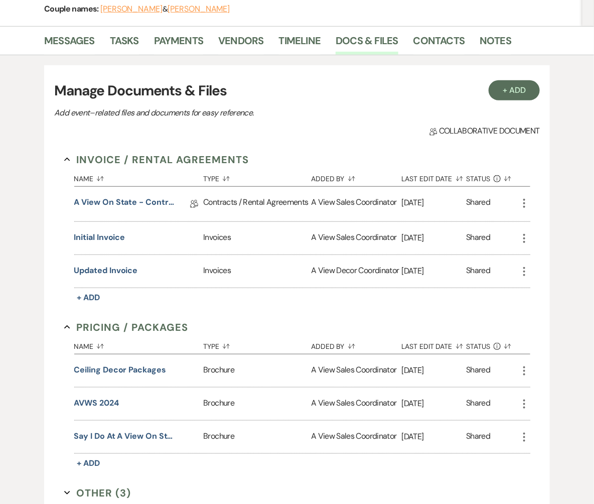
scroll to position [137, 0]
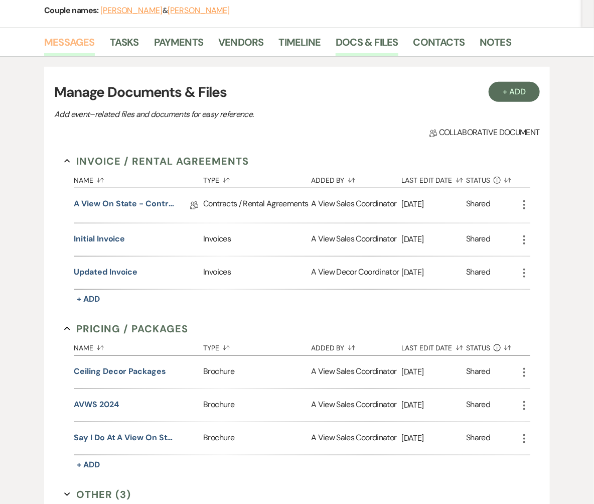
click at [76, 38] on link "Messages" at bounding box center [69, 45] width 51 height 22
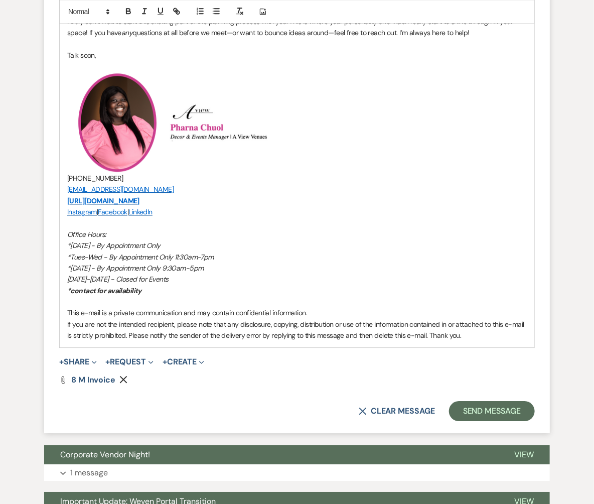
scroll to position [870, 0]
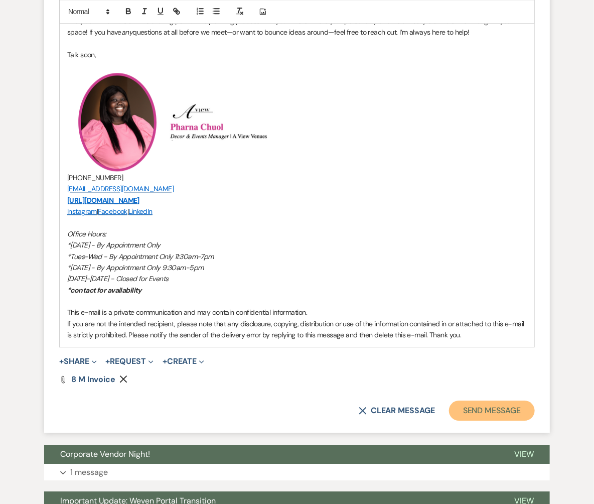
click at [470, 401] on button "Send Message" at bounding box center [492, 410] width 86 height 20
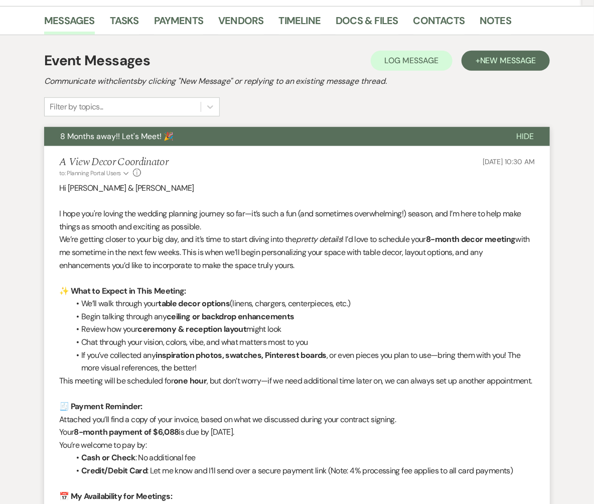
scroll to position [0, 0]
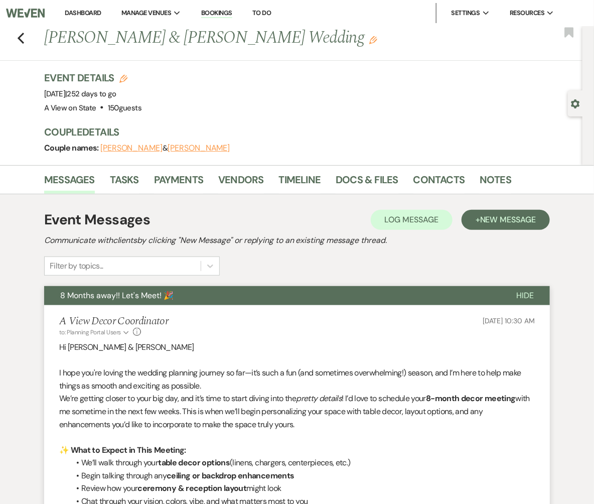
click at [94, 11] on link "Dashboard" at bounding box center [83, 13] width 36 height 9
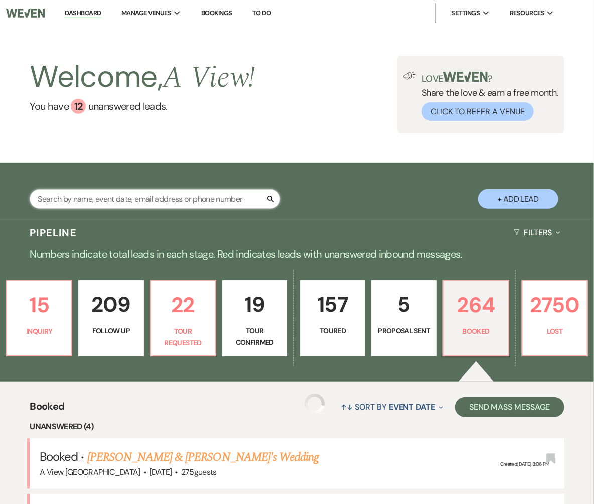
click at [122, 198] on input "text" at bounding box center [155, 199] width 251 height 20
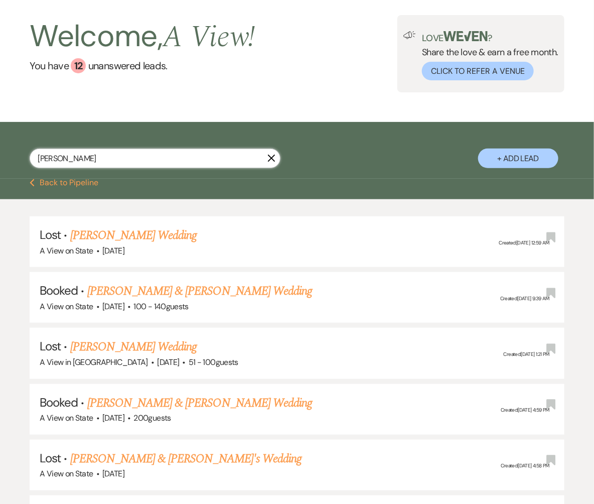
scroll to position [43, 0]
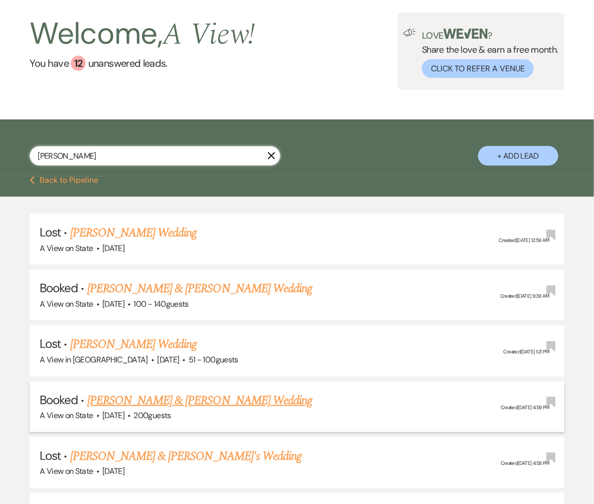
type input "[PERSON_NAME]"
click at [156, 398] on link "[PERSON_NAME] & [PERSON_NAME] Wedding" at bounding box center [199, 400] width 225 height 18
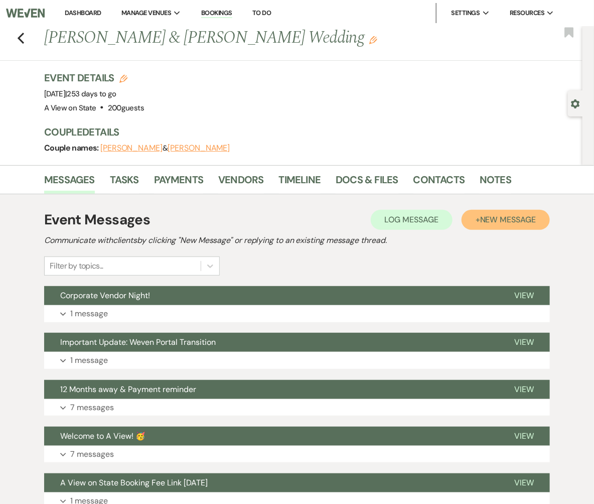
click at [498, 220] on span "New Message" at bounding box center [508, 219] width 56 height 11
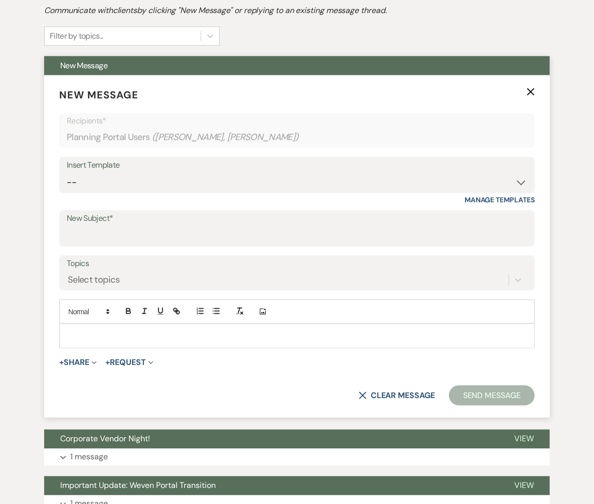
scroll to position [277, 0]
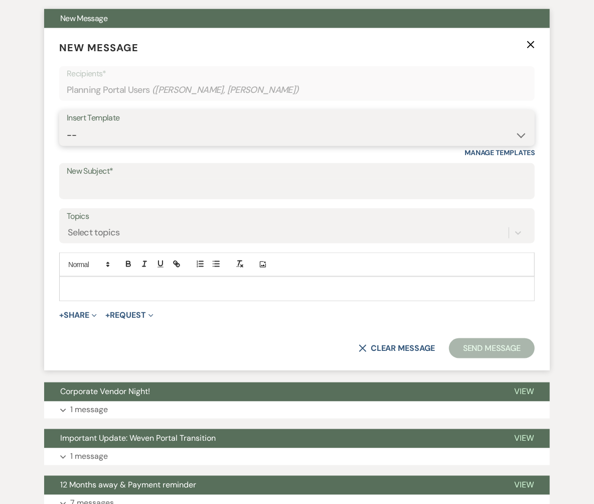
click at [432, 130] on select "-- Tour Confirmation Contract (Pre-Booked Leads) Out of office Inquiry Email Al…" at bounding box center [297, 135] width 460 height 20
select select "3931"
type input "8 Months away!! Let's Meet! 🎉"
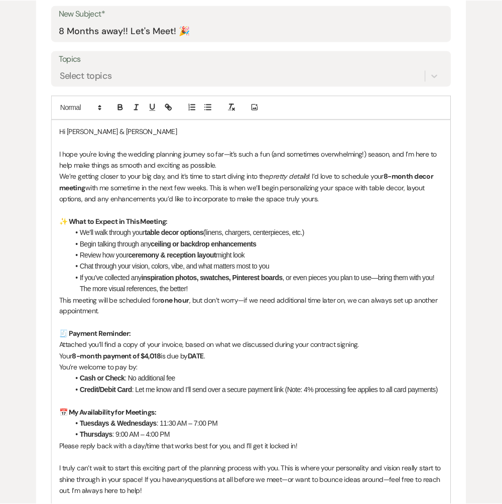
scroll to position [483, 0]
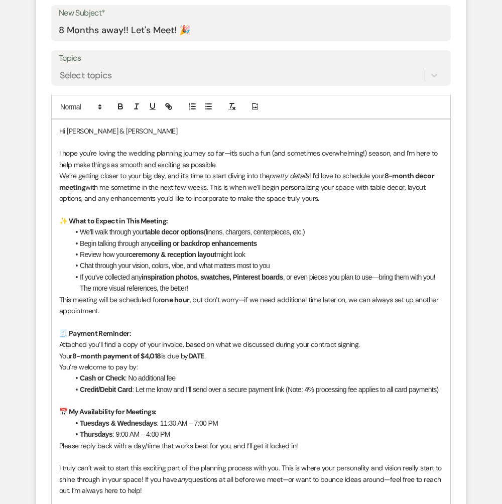
click at [161, 355] on strong "8-month payment of $4,018" at bounding box center [116, 355] width 89 height 9
click at [209, 353] on p "Your 8-month payment of $5,125 is due by DATE ." at bounding box center [250, 355] width 383 height 11
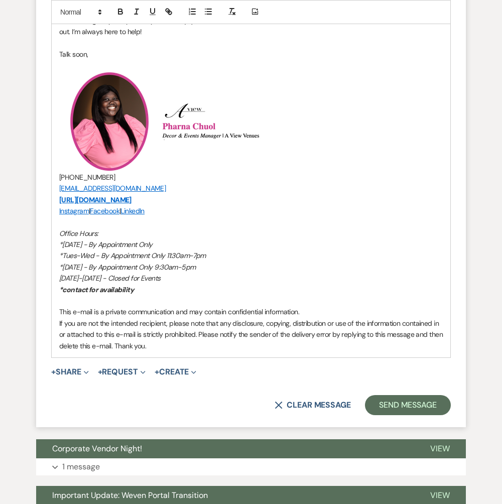
scroll to position [942, 0]
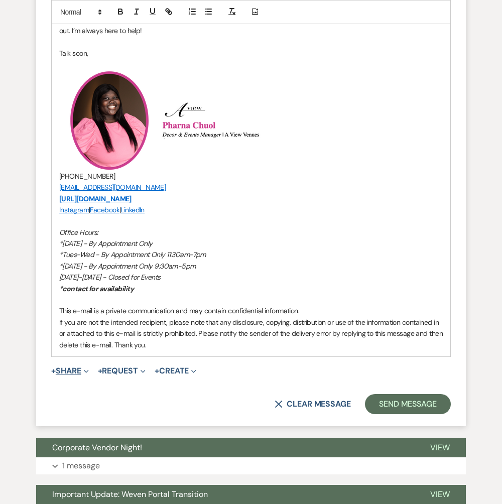
click at [89, 369] on icon "Expand" at bounding box center [86, 371] width 5 height 5
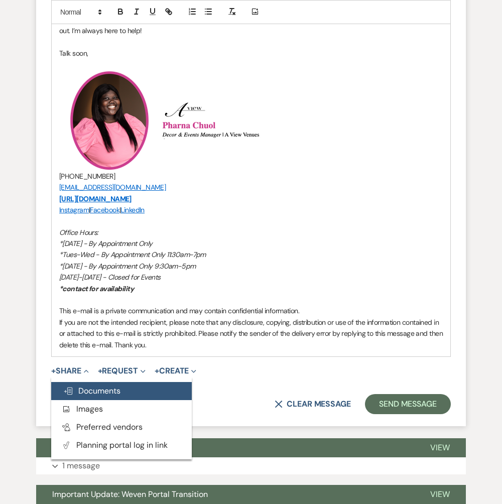
click at [98, 388] on span "Doc Upload Documents" at bounding box center [91, 390] width 57 height 11
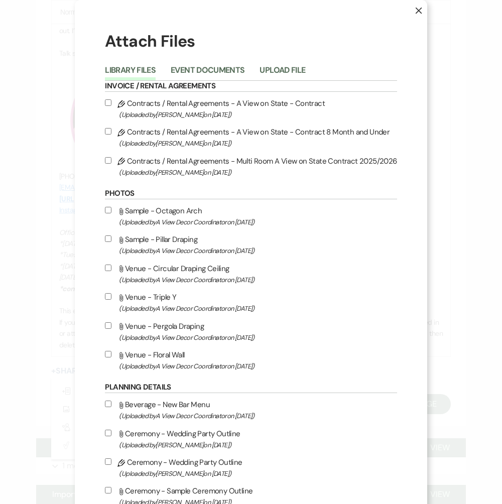
click at [274, 62] on div "Library Files Event Documents Upload File" at bounding box center [250, 70] width 291 height 21
click at [274, 74] on button "Upload File" at bounding box center [282, 73] width 46 height 14
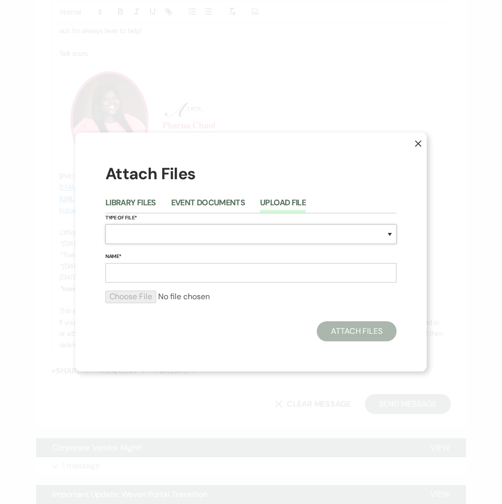
click at [155, 242] on select "Special Event Insurance Vendor Certificate of Insurance Contracts / Rental Agre…" at bounding box center [250, 234] width 291 height 20
select select "22"
click at [148, 275] on input "Name*" at bounding box center [250, 273] width 291 height 20
type input "8 M Invoice"
click at [136, 294] on input "file" at bounding box center [250, 296] width 291 height 12
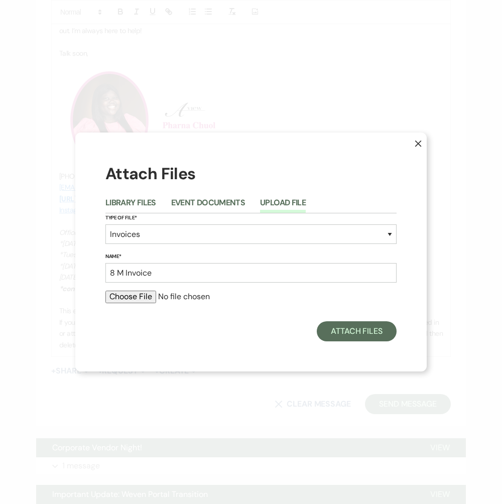
type input "C:\fakepath\[PERSON_NAME] J 8 M .pdf"
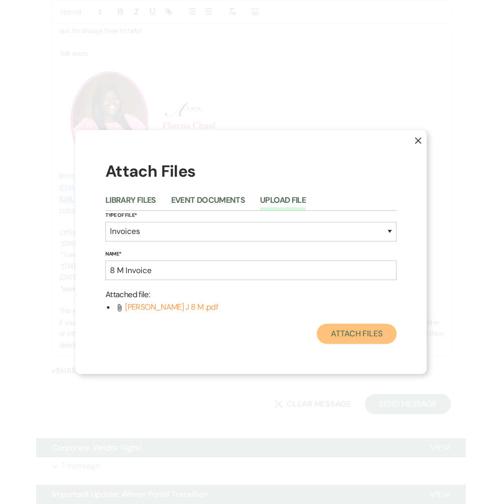
click at [351, 334] on button "Attach Files" at bounding box center [356, 334] width 80 height 20
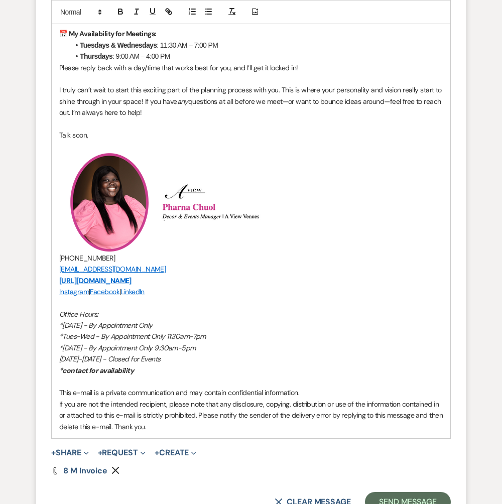
scroll to position [871, 0]
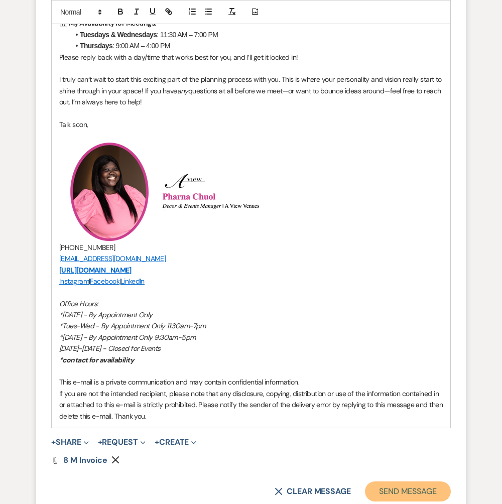
click at [378, 491] on button "Send Message" at bounding box center [408, 491] width 86 height 20
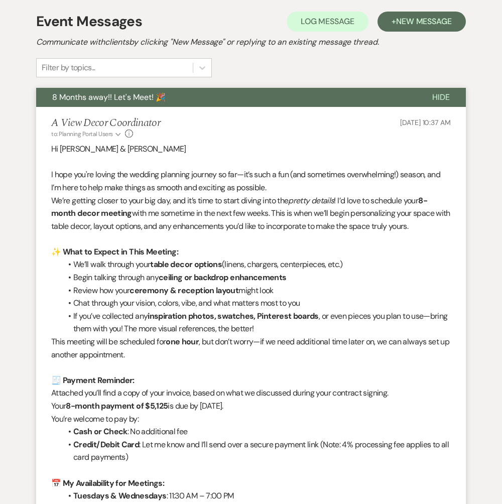
scroll to position [0, 0]
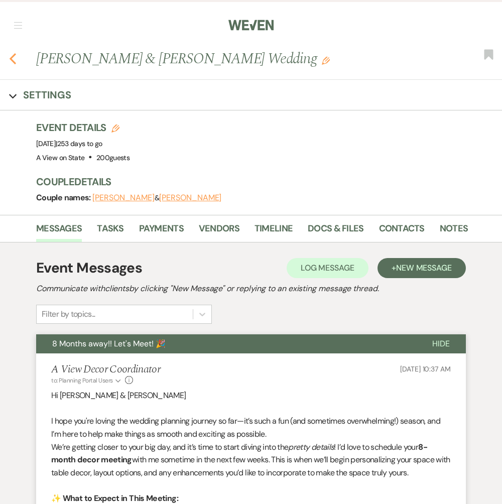
click at [15, 55] on icon "Previous" at bounding box center [13, 59] width 8 height 12
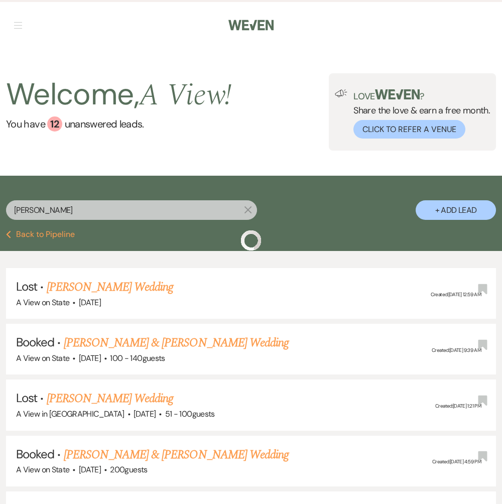
scroll to position [43, 0]
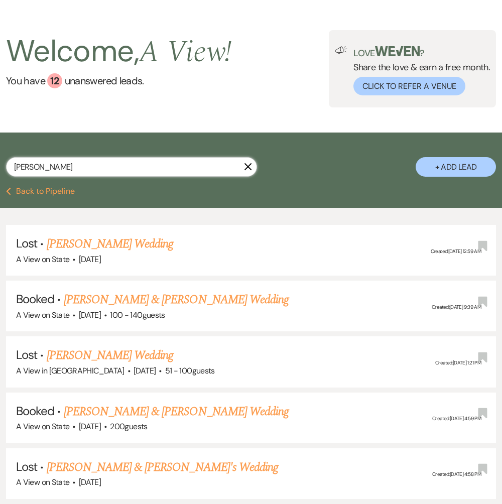
click at [107, 168] on input "[PERSON_NAME]" at bounding box center [131, 167] width 251 height 20
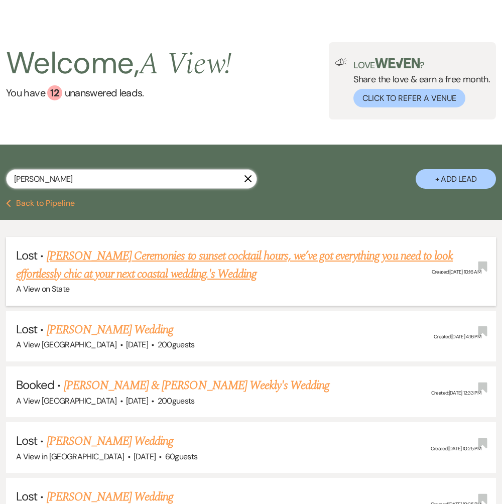
scroll to position [33, 0]
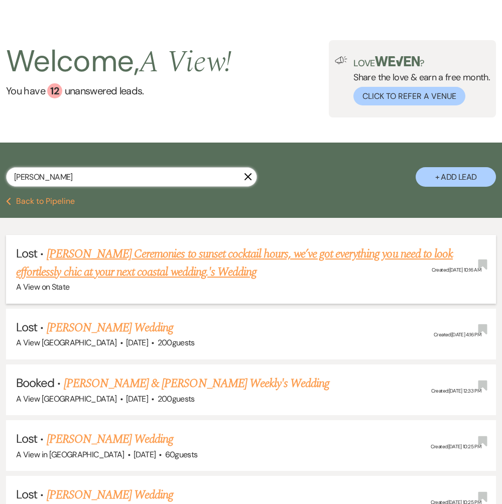
type input "[PERSON_NAME]"
click at [153, 272] on link "[PERSON_NAME] Ceremonies to sunset cocktail hours, we’ve got everything you nee…" at bounding box center [234, 263] width 436 height 36
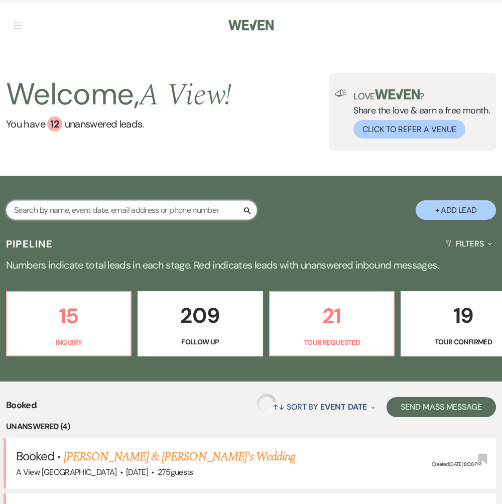
click at [178, 204] on input "text" at bounding box center [131, 210] width 251 height 20
type input "R"
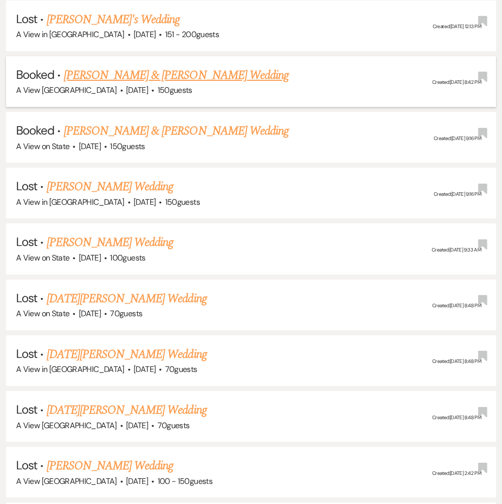
scroll to position [898, 0]
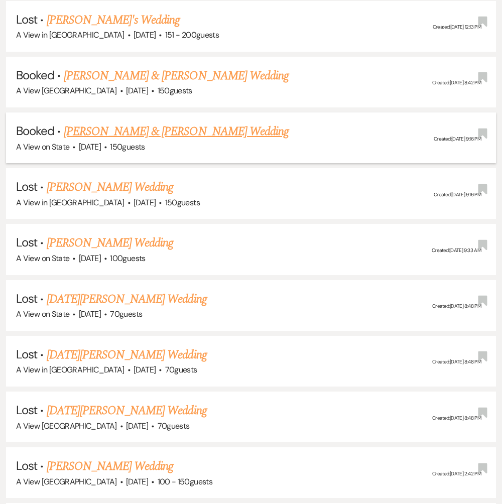
type input "[PERSON_NAME]"
click at [166, 123] on link "[PERSON_NAME] & [PERSON_NAME] Wedding" at bounding box center [176, 131] width 225 height 18
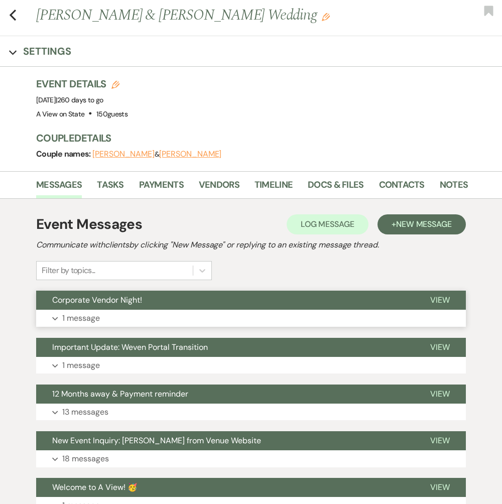
scroll to position [47, 0]
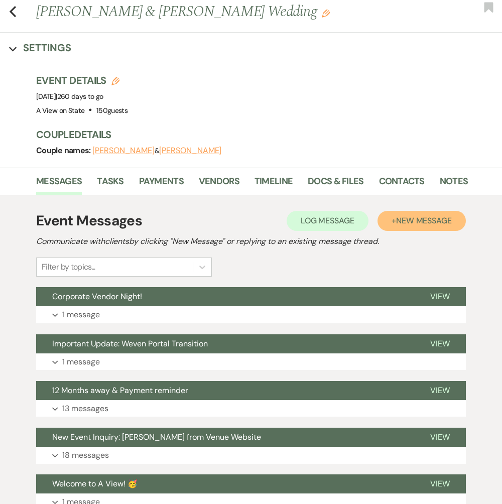
click at [396, 222] on span "New Message" at bounding box center [424, 220] width 56 height 11
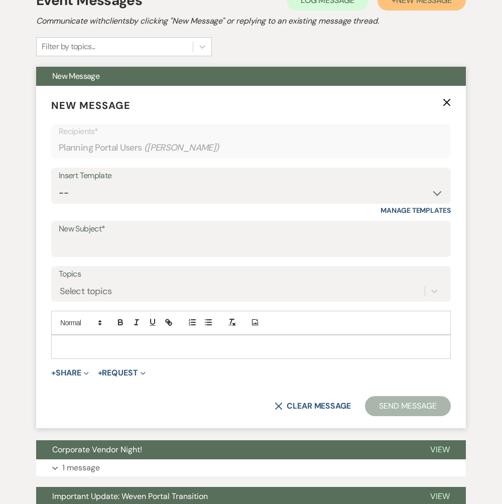
scroll to position [283, 0]
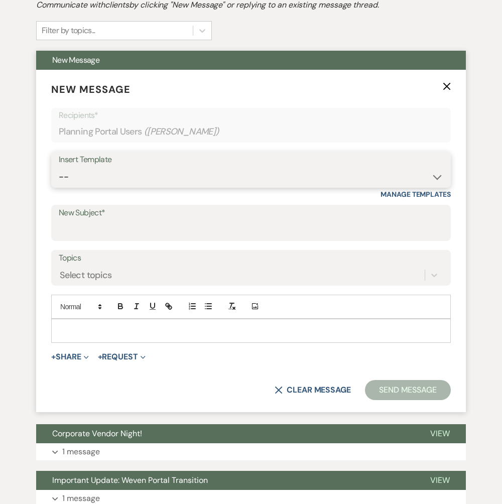
click at [175, 167] on select "-- Tour Confirmation Contract (Pre-Booked Leads) Out of office Inquiry Email Al…" at bounding box center [251, 177] width 384 height 20
select select "3931"
type input "8 Months away!! Let's Meet! 🎉"
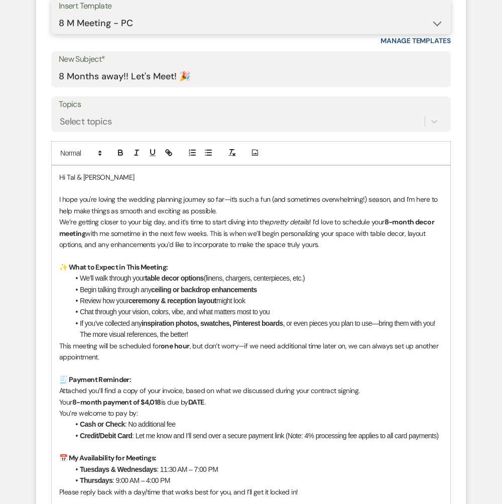
scroll to position [447, 0]
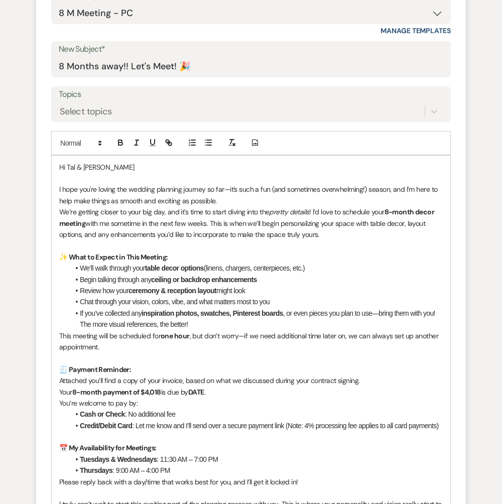
click at [160, 390] on strong "8-month payment of $4,018" at bounding box center [116, 391] width 89 height 9
click at [210, 390] on p "Your 8-month payment of $6052 is due by DATE ." at bounding box center [250, 391] width 383 height 11
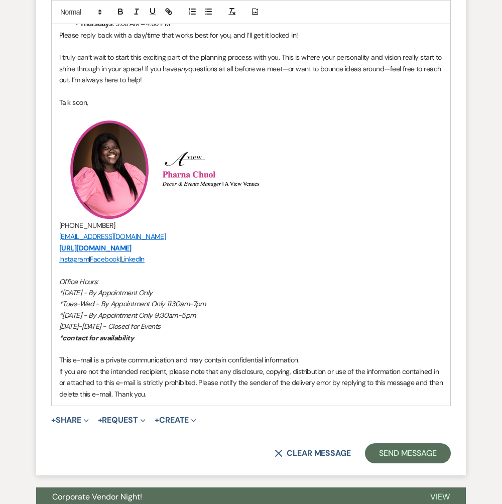
scroll to position [894, 0]
click at [93, 416] on div "+ Share Expand Doc Upload Documents Add Photo Images Pref Vendors Preferred ven…" at bounding box center [250, 419] width 399 height 12
click at [88, 417] on icon "Expand" at bounding box center [86, 419] width 5 height 5
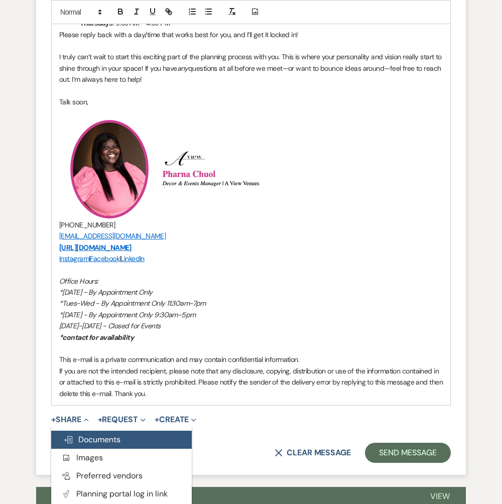
click at [89, 434] on span "Doc Upload Documents" at bounding box center [91, 439] width 57 height 11
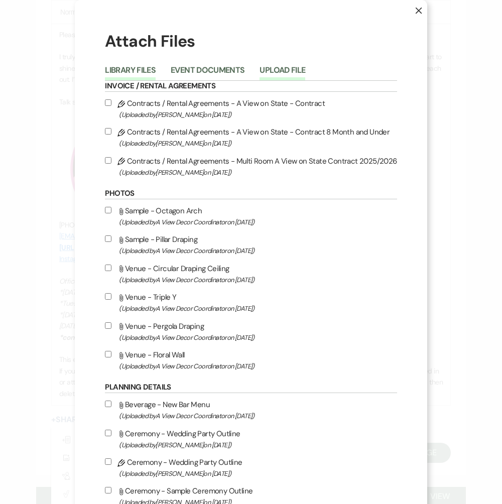
click at [270, 69] on button "Upload File" at bounding box center [282, 73] width 46 height 14
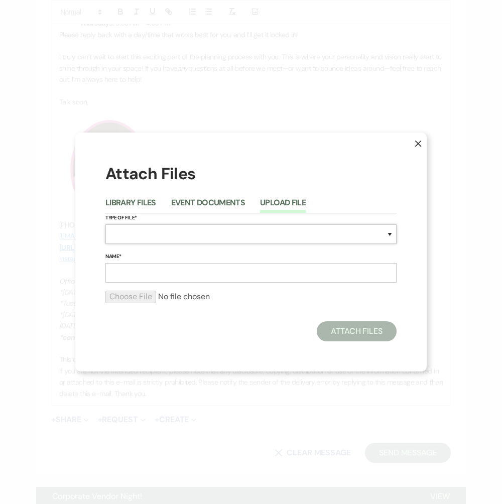
click at [127, 240] on select "Special Event Insurance Vendor Certificate of Insurance Contracts / Rental Agre…" at bounding box center [250, 234] width 291 height 20
select select "22"
click at [129, 273] on input "Name*" at bounding box center [250, 273] width 291 height 20
type input "8 M Invoice"
click at [122, 297] on input "file" at bounding box center [250, 296] width 291 height 12
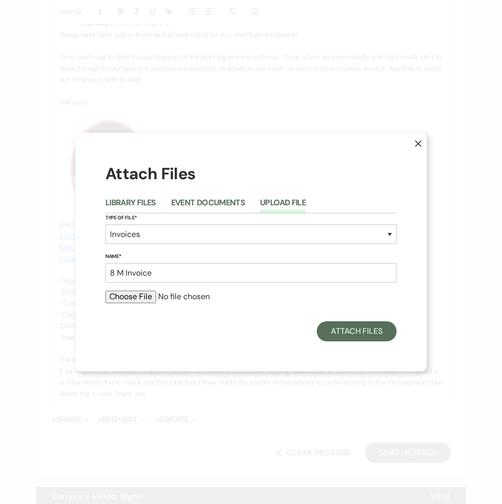
type input "C:\fakepath\Tal & Mandy 8 M .pdf"
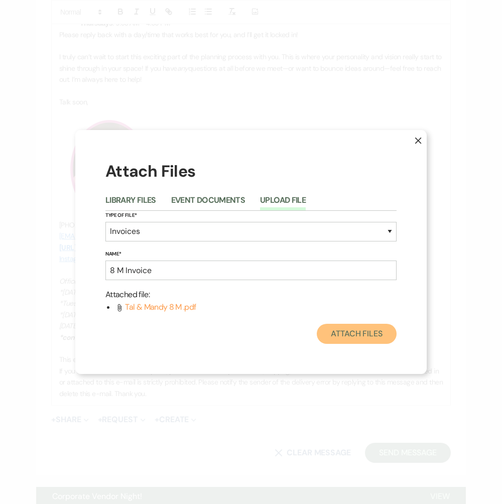
click at [344, 332] on button "Attach Files" at bounding box center [356, 334] width 80 height 20
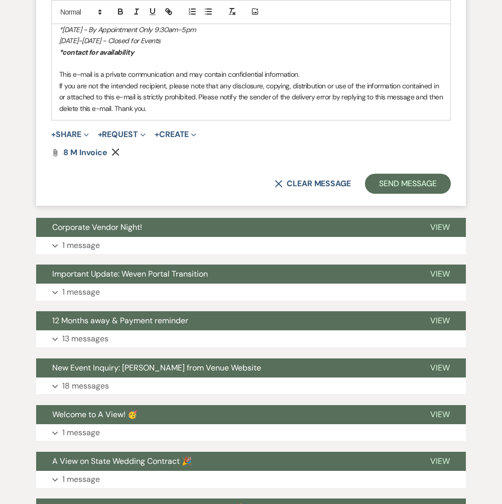
scroll to position [1182, 0]
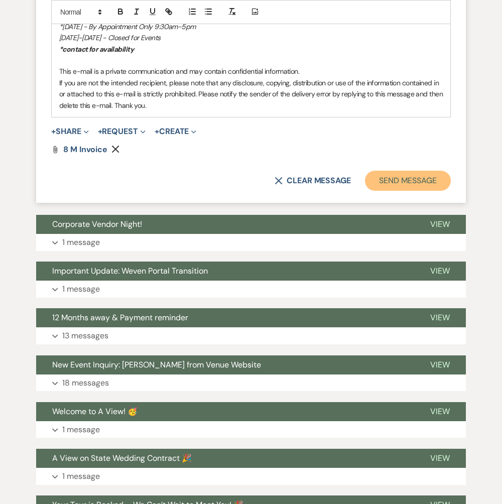
click at [421, 174] on button "Send Message" at bounding box center [408, 181] width 86 height 20
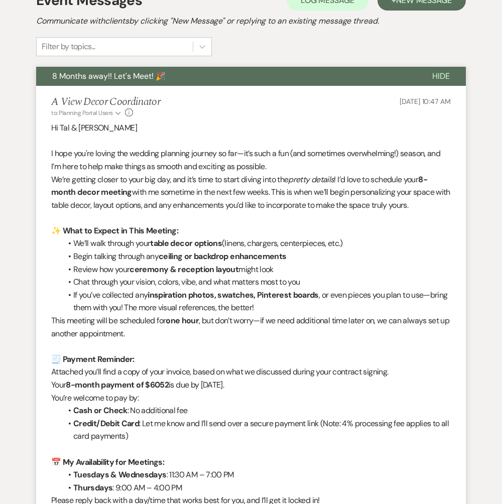
scroll to position [0, 0]
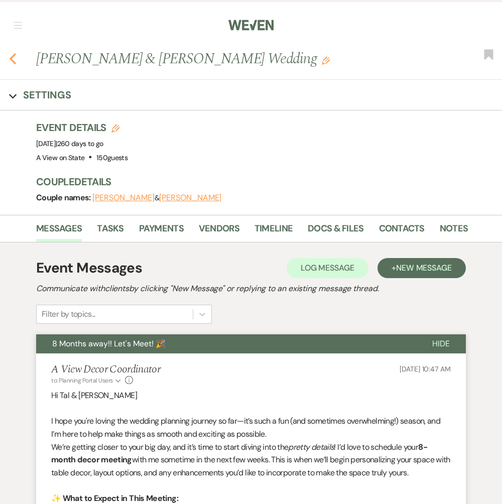
click at [11, 58] on use "button" at bounding box center [13, 58] width 7 height 11
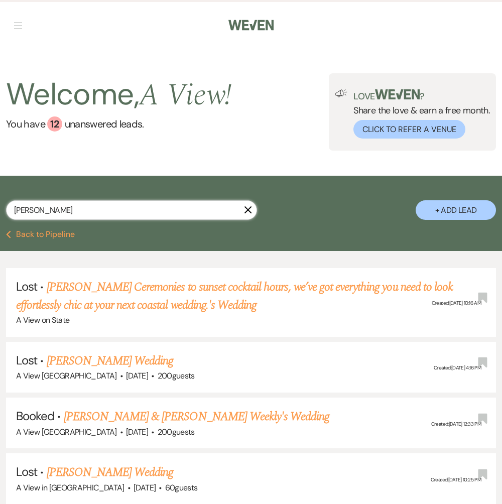
click at [73, 212] on input "[PERSON_NAME]" at bounding box center [131, 210] width 251 height 20
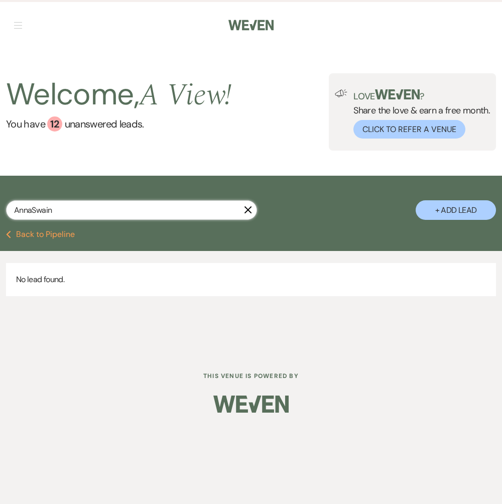
click at [31, 208] on input "AnnaSwain" at bounding box center [131, 210] width 251 height 20
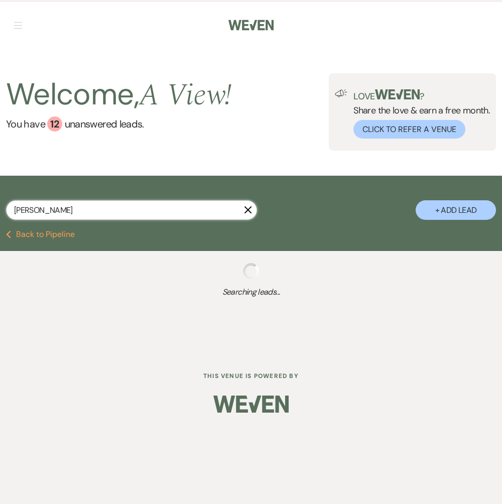
click at [75, 210] on input "[PERSON_NAME]" at bounding box center [131, 210] width 251 height 20
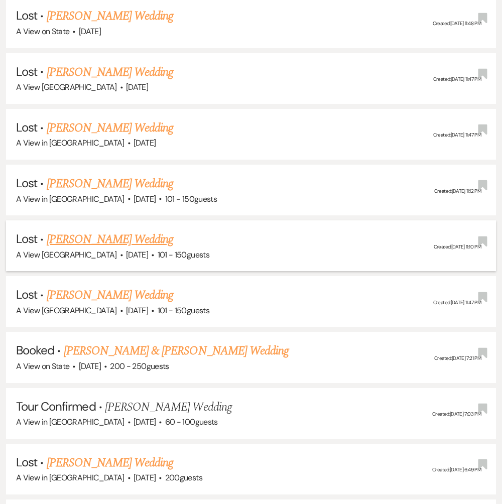
scroll to position [1571, 0]
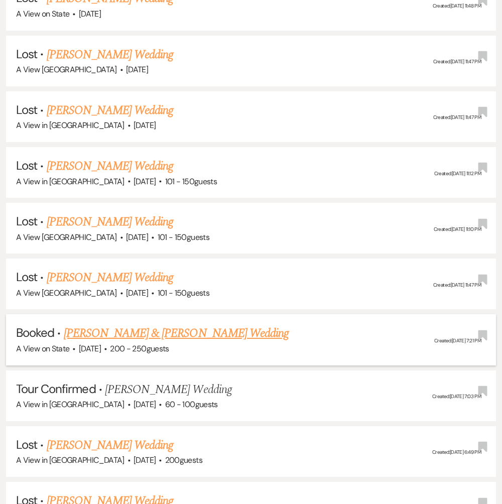
type input "[PERSON_NAME]"
click at [109, 324] on link "[PERSON_NAME] & [PERSON_NAME] Wedding" at bounding box center [176, 333] width 225 height 18
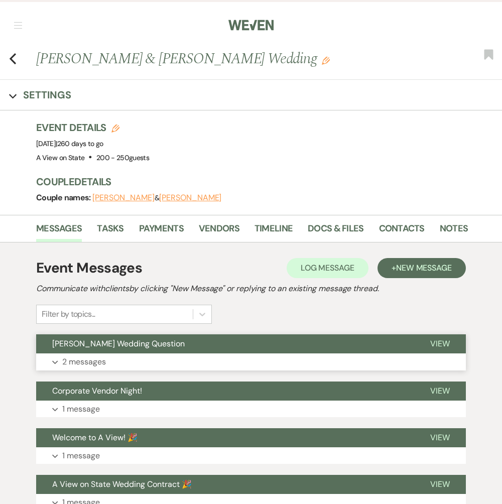
click at [96, 361] on p "2 messages" at bounding box center [84, 361] width 44 height 13
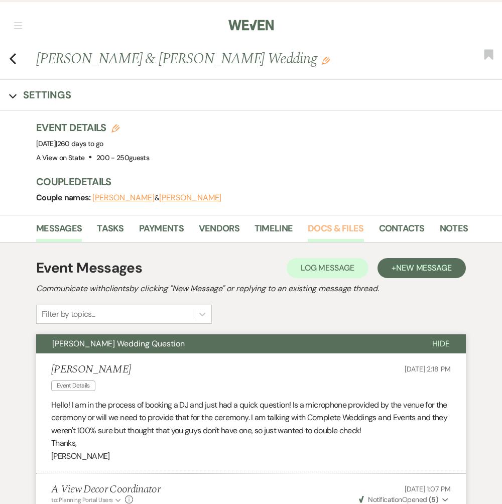
click at [338, 228] on link "Docs & Files" at bounding box center [335, 231] width 56 height 21
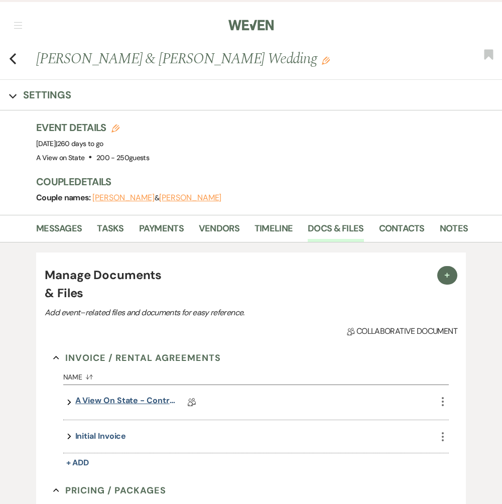
click at [99, 400] on link "A View on State - Contract" at bounding box center [125, 402] width 100 height 16
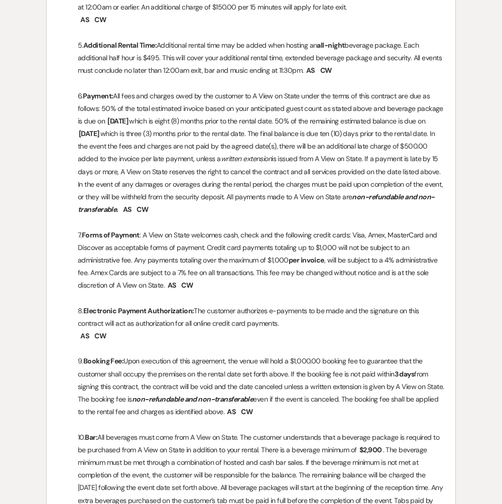
scroll to position [978, 0]
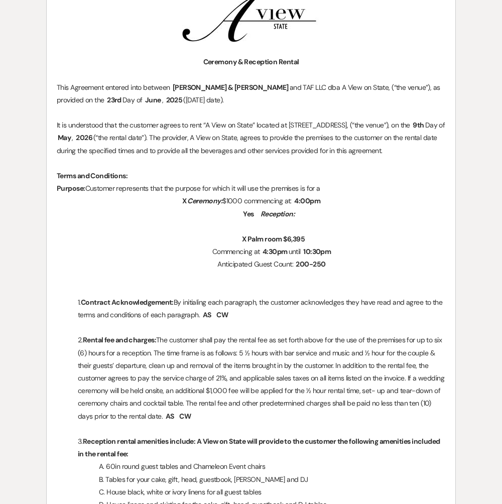
scroll to position [0, 0]
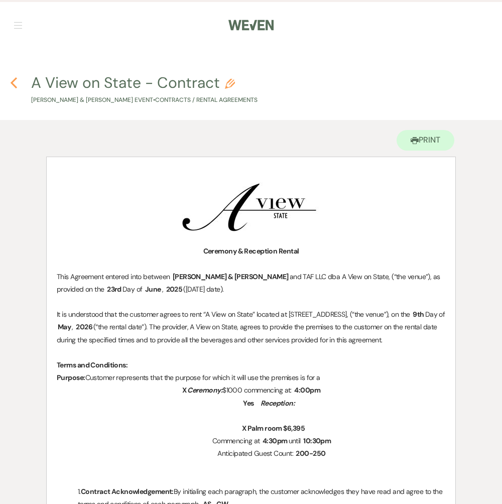
click at [11, 83] on icon "Previous" at bounding box center [14, 83] width 8 height 12
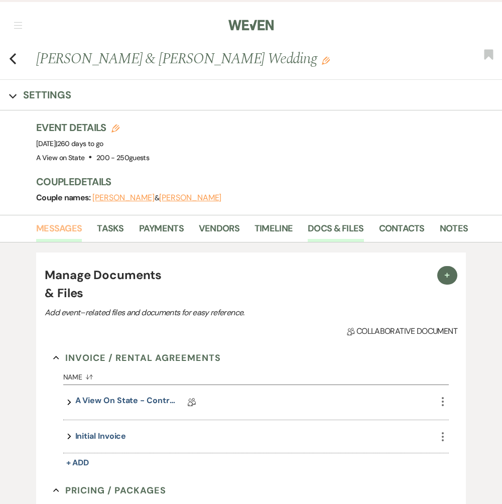
click at [73, 230] on link "Messages" at bounding box center [59, 231] width 46 height 21
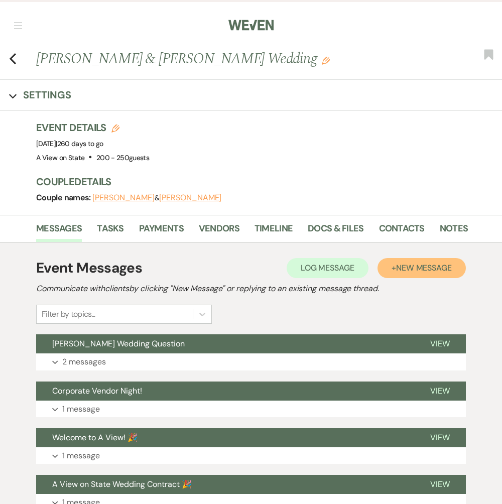
click at [403, 273] on button "+ New Message" at bounding box center [421, 268] width 88 height 20
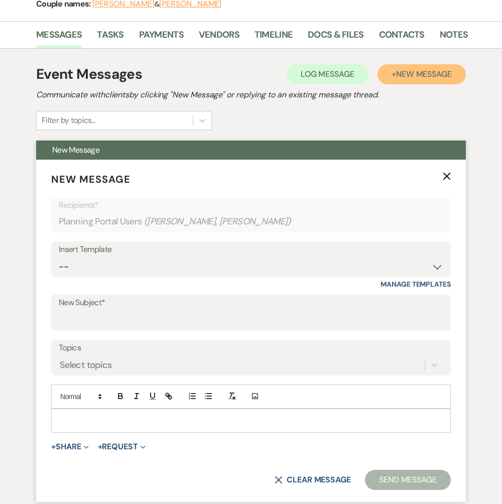
scroll to position [274, 0]
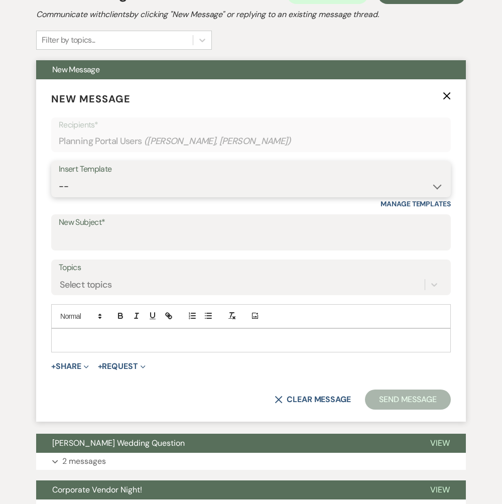
click at [129, 180] on select "-- Tour Confirmation Contract (Pre-Booked Leads) Out of office Inquiry Email Al…" at bounding box center [251, 187] width 384 height 20
select select "3931"
type input "8 Months away!! Let's Meet! 🎉"
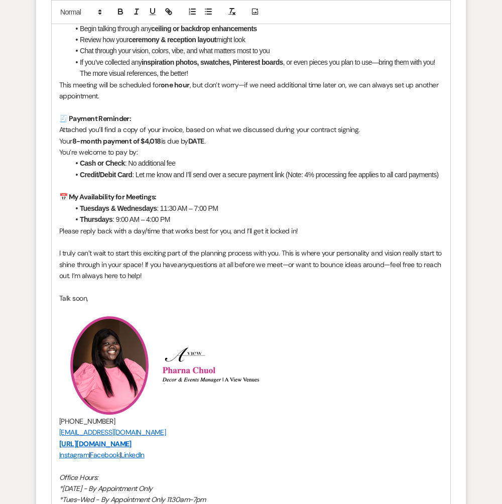
scroll to position [928, 0]
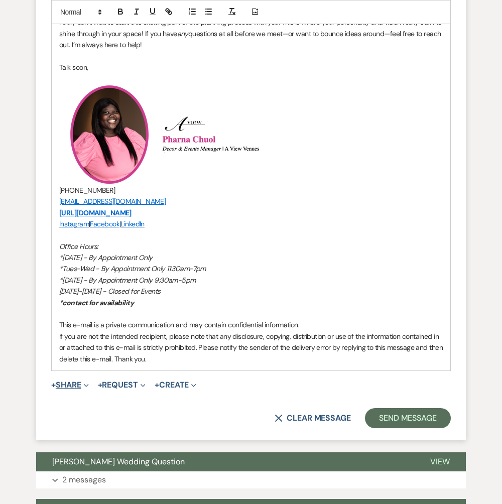
click at [89, 383] on icon "Expand" at bounding box center [86, 385] width 5 height 5
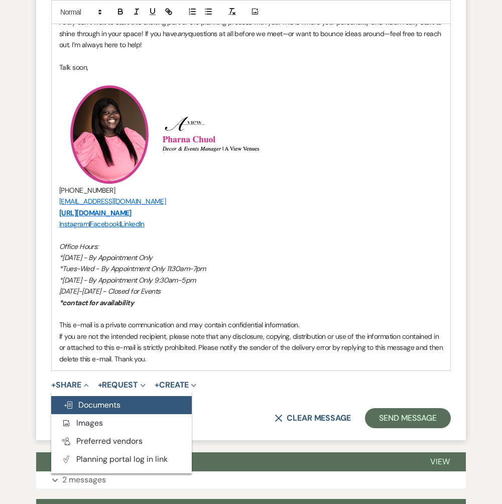
click at [99, 407] on span "Doc Upload Documents" at bounding box center [91, 404] width 57 height 11
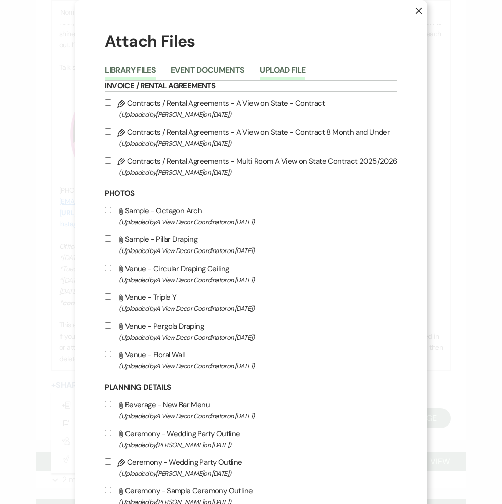
click at [288, 68] on button "Upload File" at bounding box center [282, 73] width 46 height 14
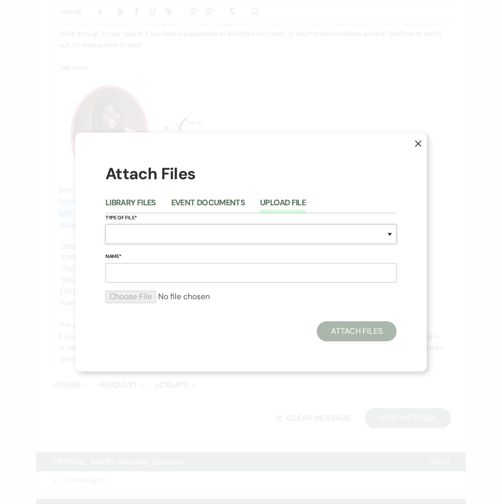
click at [183, 229] on select "Special Event Insurance Vendor Certificate of Insurance Contracts / Rental Agre…" at bounding box center [250, 234] width 291 height 20
select select "22"
click at [160, 274] on input "Name*" at bounding box center [250, 273] width 291 height 20
type input "8 M Invoice"
click at [147, 298] on input "file" at bounding box center [250, 296] width 291 height 12
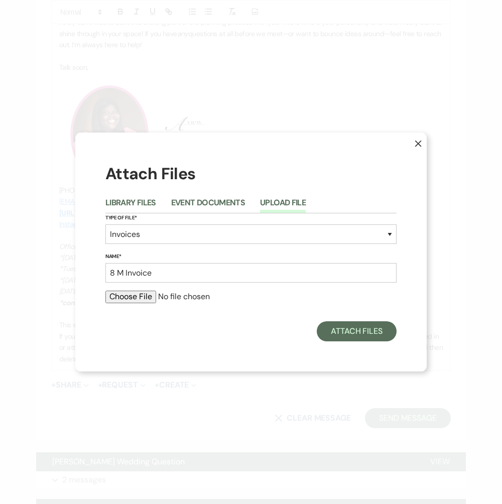
type input "C:\fakepath\[PERSON_NAME] 8 M .pdf"
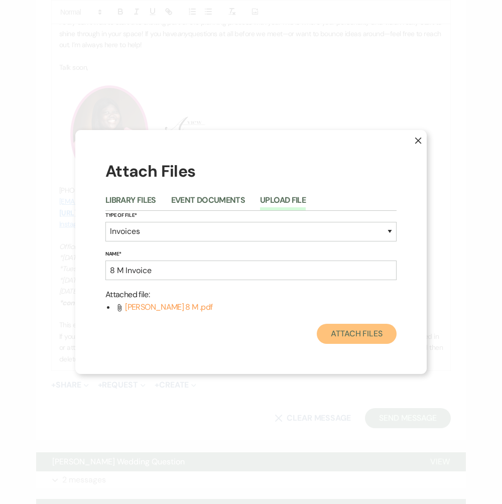
click at [369, 333] on button "Attach Files" at bounding box center [356, 334] width 80 height 20
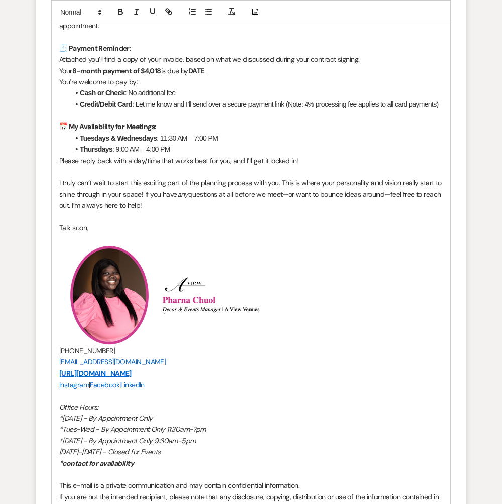
scroll to position [765, 0]
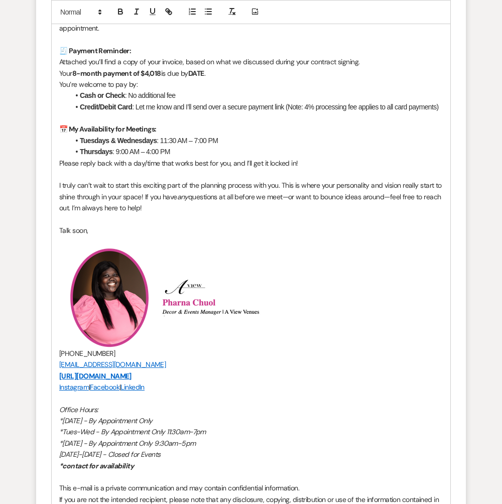
click at [158, 69] on strong "8-month payment of $4,018" at bounding box center [116, 73] width 89 height 9
click at [201, 70] on strong "DATE" at bounding box center [198, 73] width 16 height 9
click at [206, 72] on strong "DATE" at bounding box center [198, 73] width 16 height 9
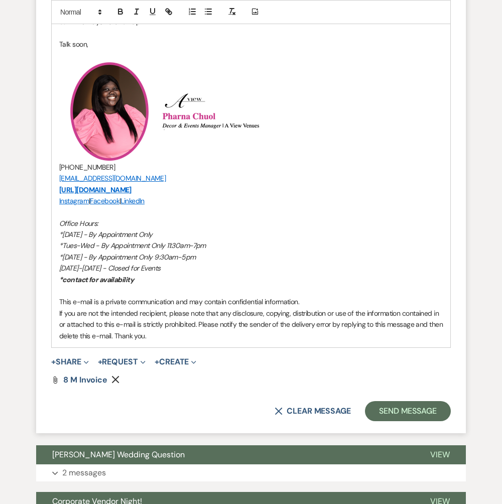
scroll to position [955, 0]
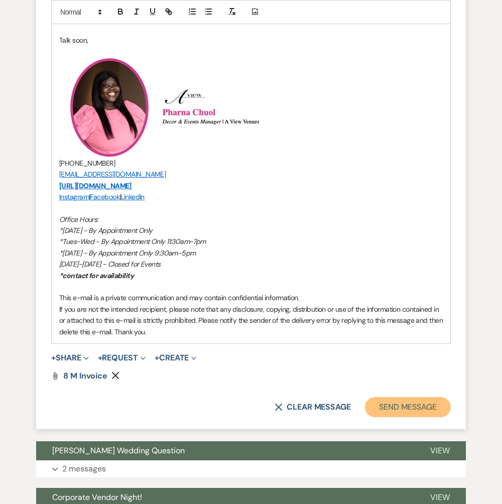
click at [391, 400] on button "Send Message" at bounding box center [408, 407] width 86 height 20
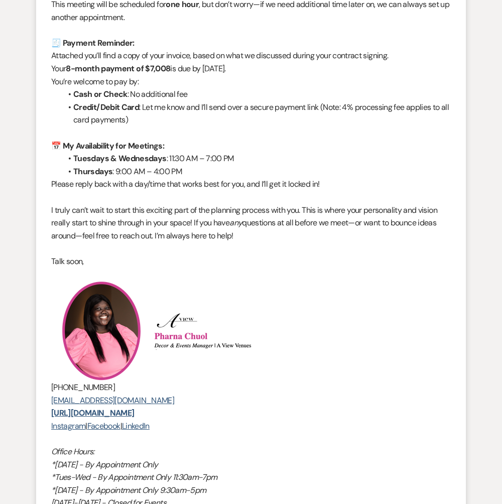
scroll to position [0, 0]
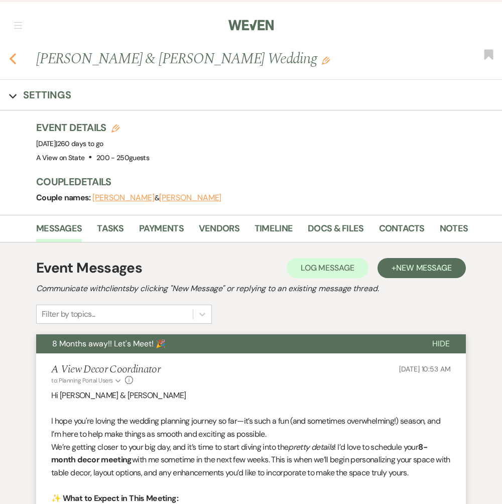
click at [12, 58] on use "button" at bounding box center [13, 58] width 7 height 11
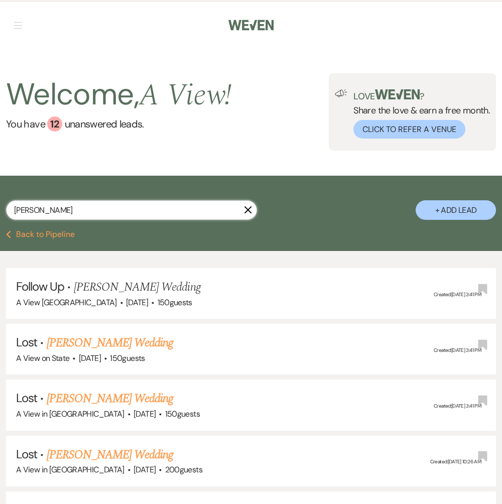
click at [115, 218] on input "[PERSON_NAME]" at bounding box center [131, 210] width 251 height 20
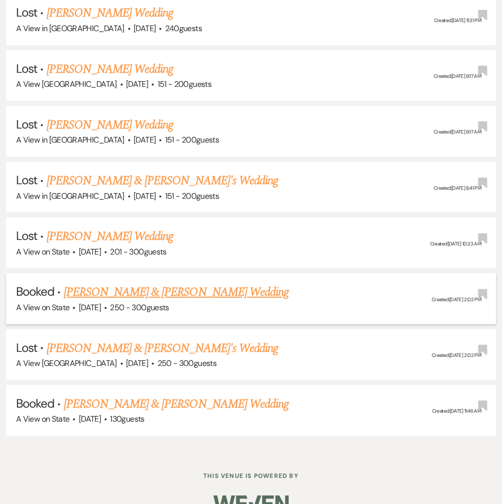
scroll to position [388, 0]
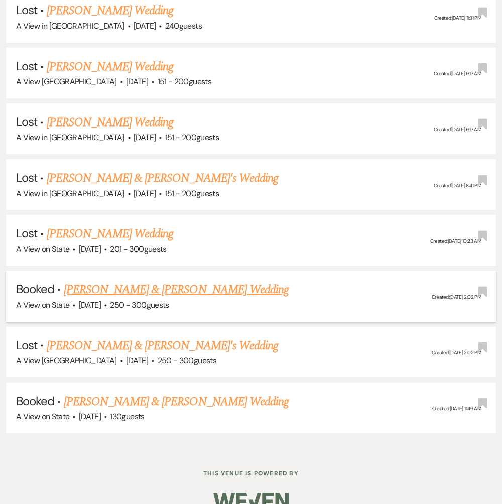
type input "[PERSON_NAME]"
click at [111, 286] on link "[PERSON_NAME] & [PERSON_NAME] Wedding" at bounding box center [176, 289] width 225 height 18
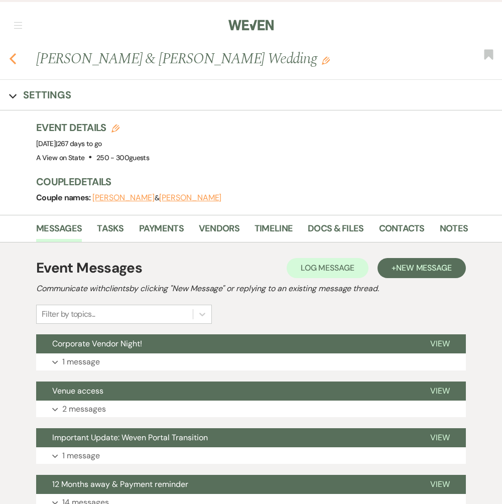
click at [13, 55] on use "button" at bounding box center [13, 58] width 7 height 11
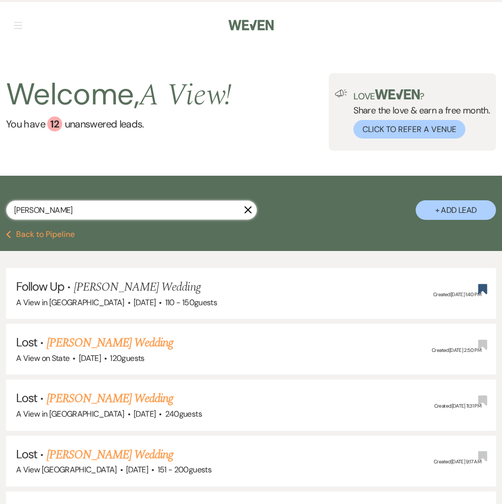
click at [85, 213] on input "[PERSON_NAME]" at bounding box center [131, 210] width 251 height 20
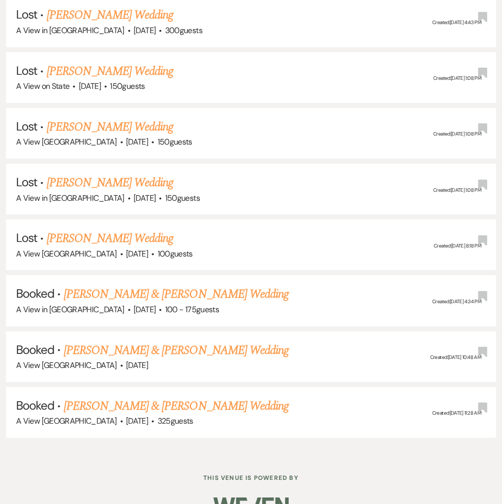
scroll to position [2171, 0]
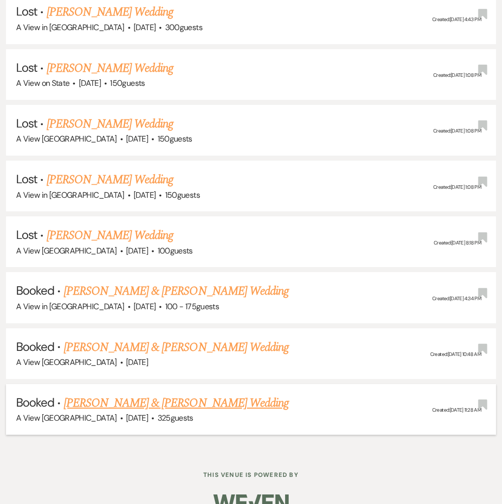
type input "[PERSON_NAME]"
click at [141, 394] on link "[PERSON_NAME] & [PERSON_NAME] Wedding" at bounding box center [176, 403] width 225 height 18
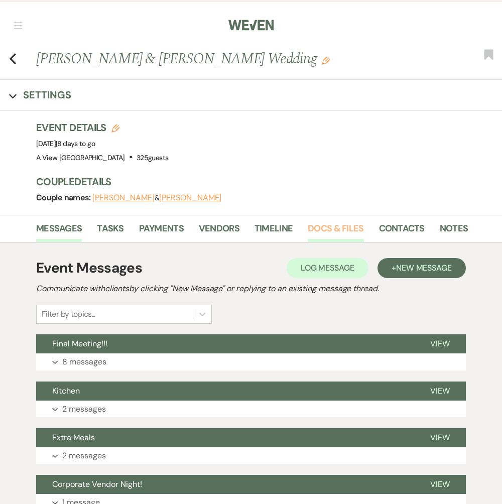
click at [337, 233] on link "Docs & Files" at bounding box center [335, 231] width 56 height 21
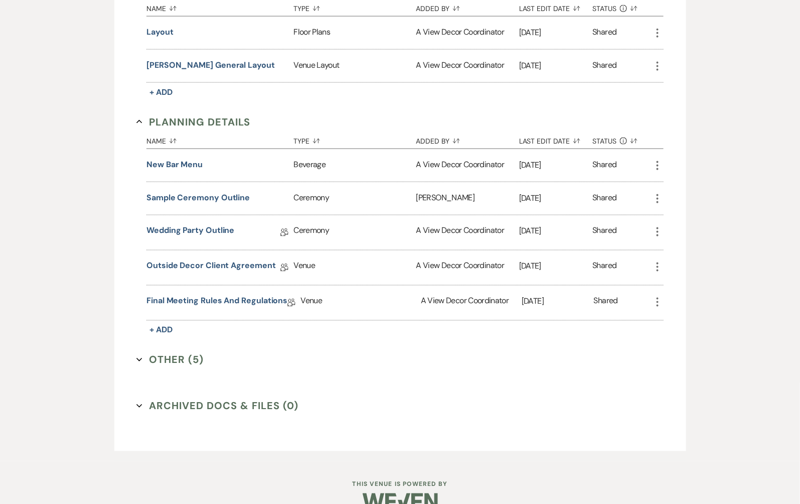
scroll to position [526, 0]
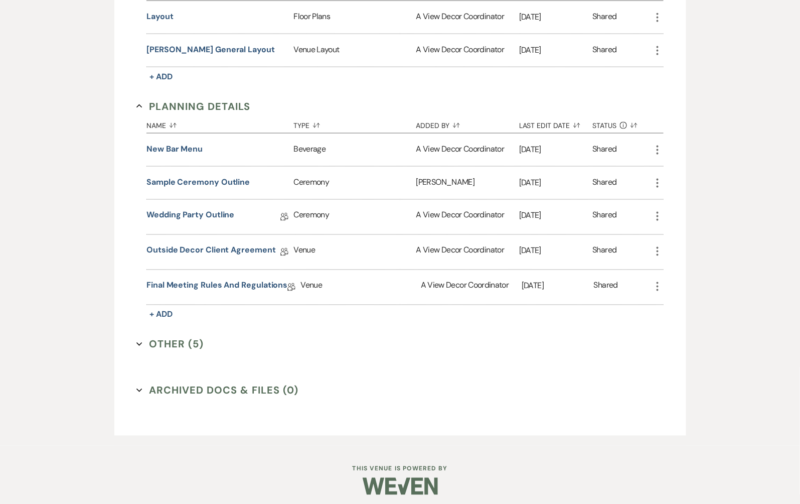
click at [172, 337] on button "Other (5) Expand" at bounding box center [169, 344] width 67 height 15
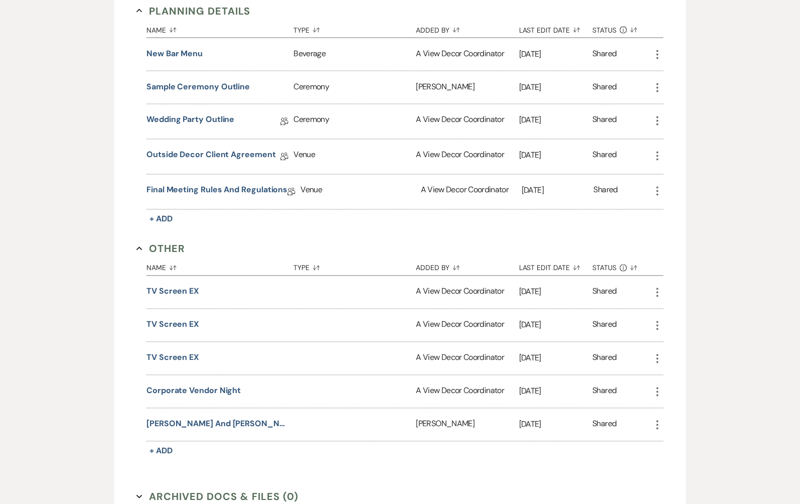
scroll to position [620, 0]
click at [226, 419] on button "[PERSON_NAME] and [PERSON_NAME]" at bounding box center [217, 425] width 143 height 12
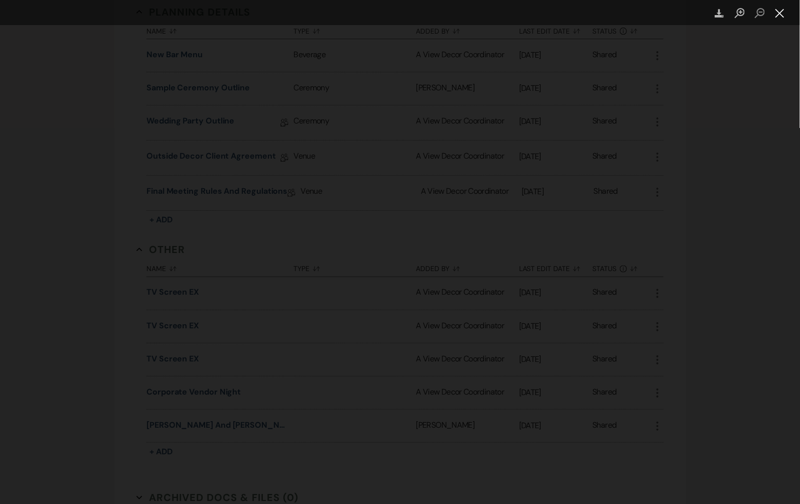
click at [743, 19] on button "Close lightbox" at bounding box center [780, 14] width 20 height 18
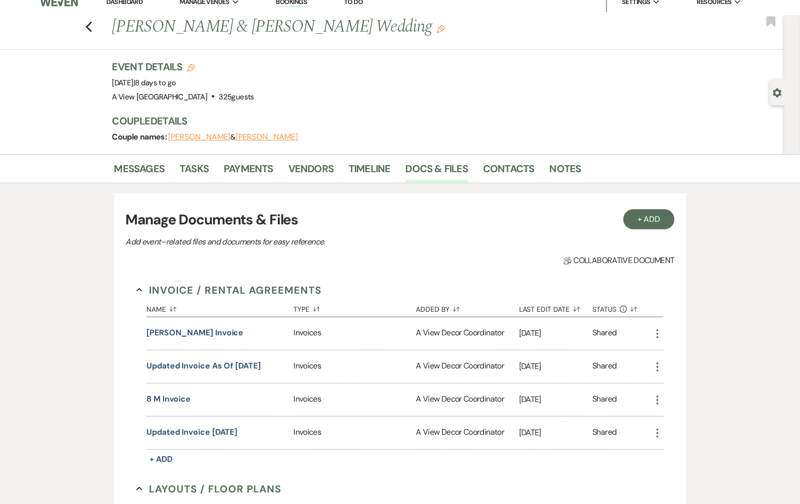
scroll to position [0, 0]
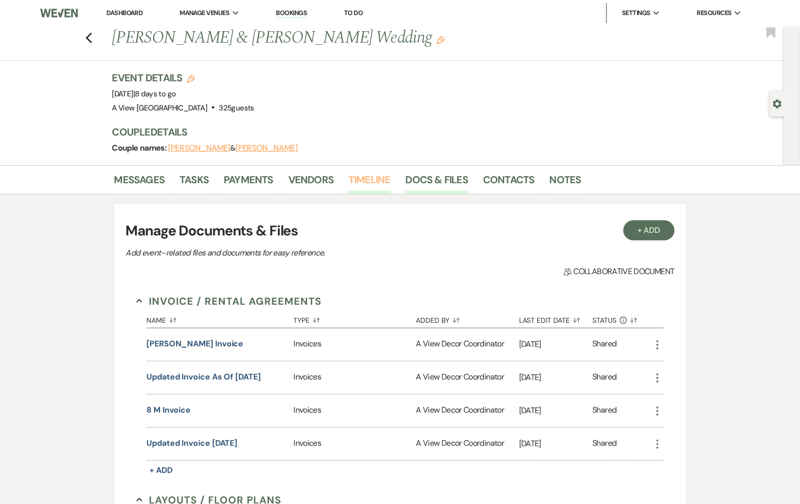
click at [380, 185] on link "Timeline" at bounding box center [370, 183] width 42 height 22
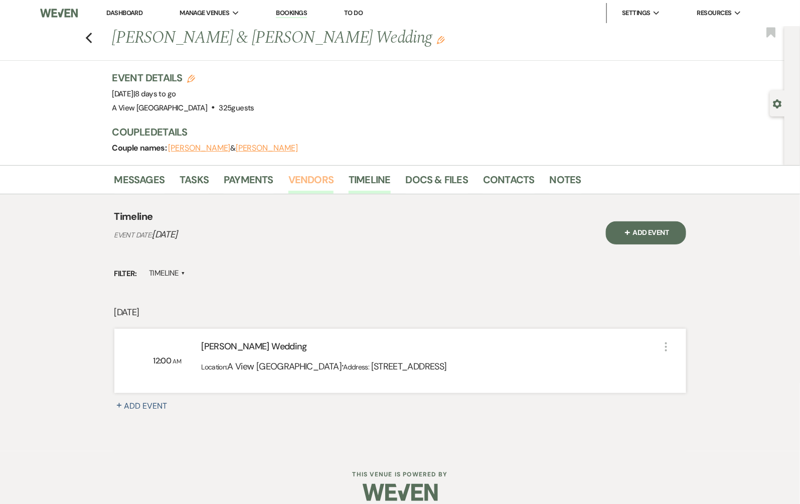
click at [320, 185] on link "Vendors" at bounding box center [310, 183] width 45 height 22
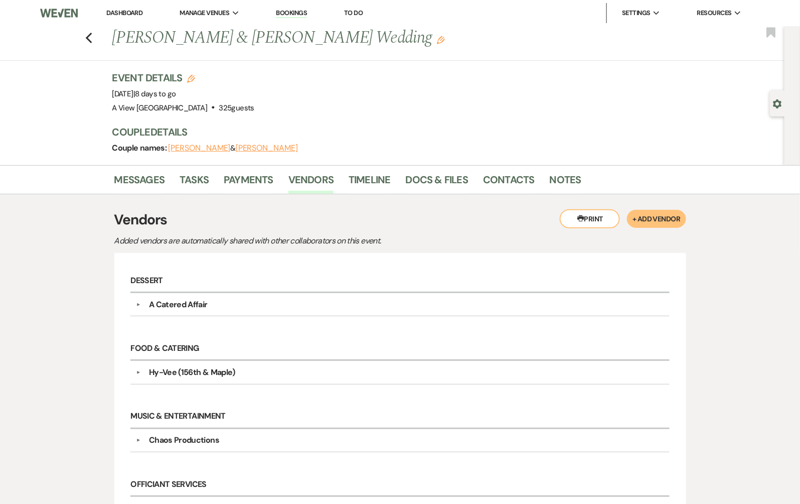
click at [469, 179] on li "Docs & Files" at bounding box center [444, 182] width 77 height 24
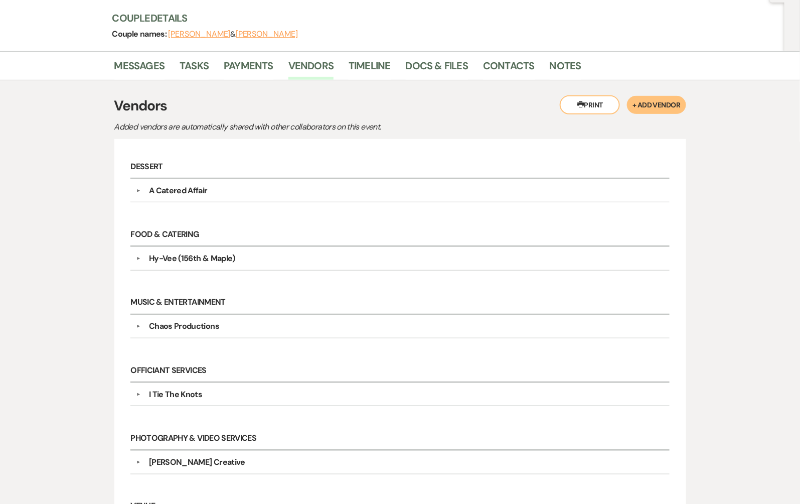
scroll to position [113, 0]
click at [433, 73] on link "Docs & Files" at bounding box center [437, 69] width 62 height 22
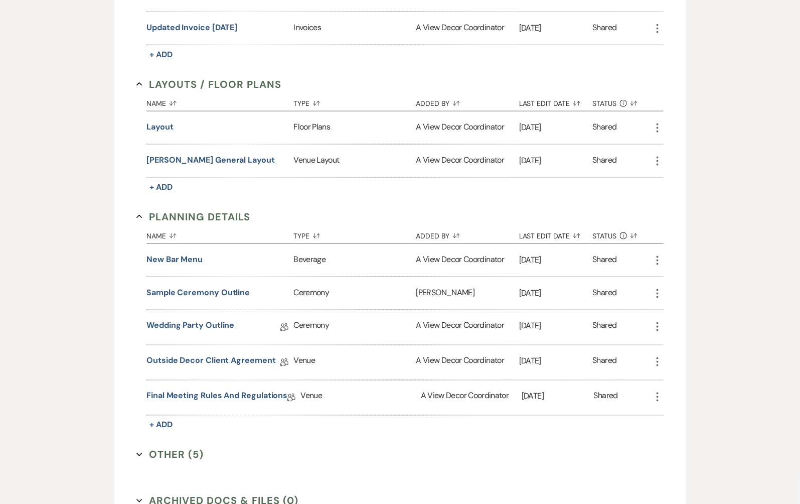
scroll to position [416, 0]
click at [215, 391] on link "Final Meeting Rules and Regulations" at bounding box center [216, 397] width 141 height 16
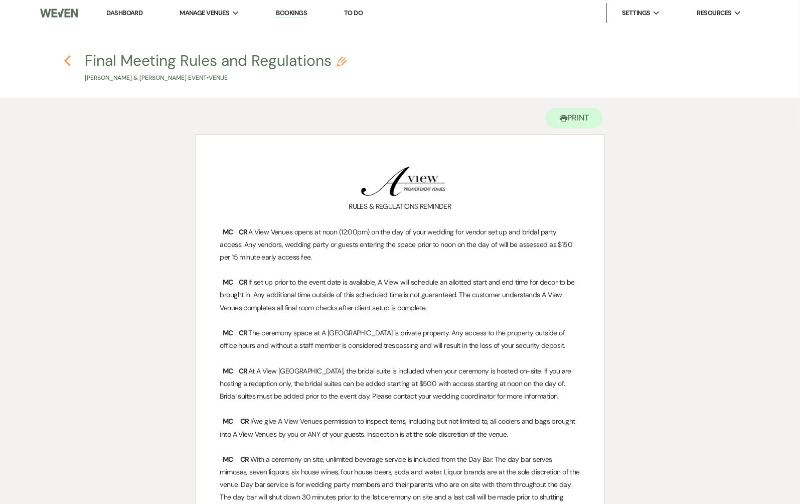
click at [69, 60] on icon "Previous" at bounding box center [68, 61] width 8 height 12
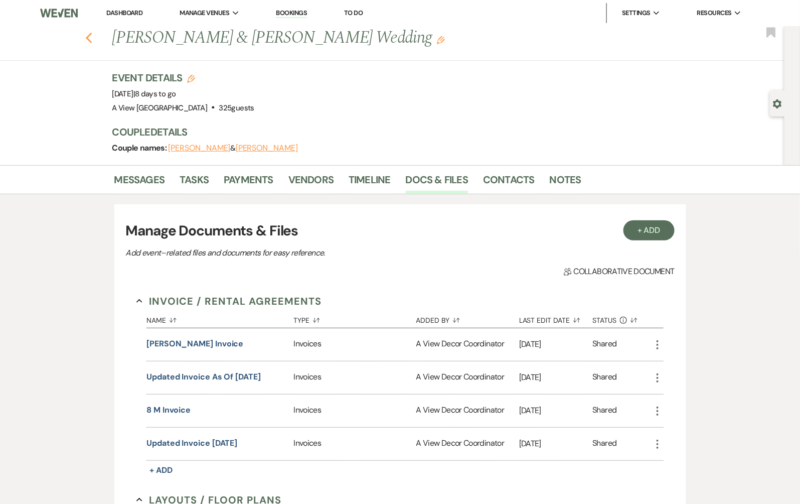
click at [92, 37] on icon "Previous" at bounding box center [89, 38] width 8 height 12
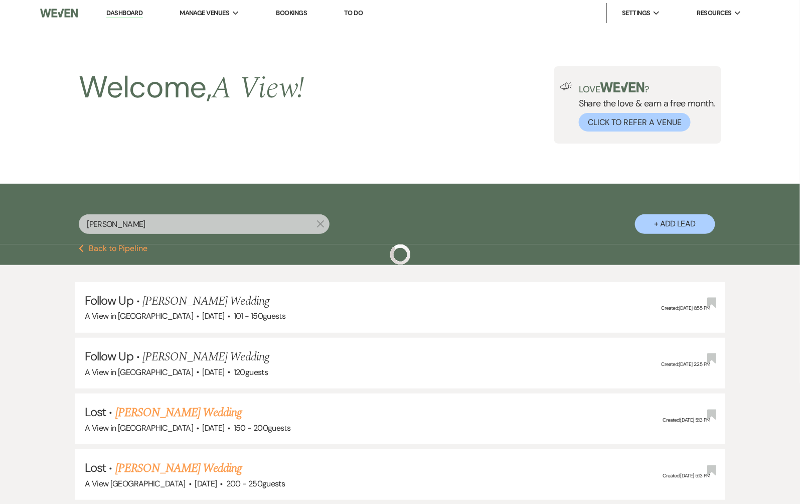
scroll to position [2171, 0]
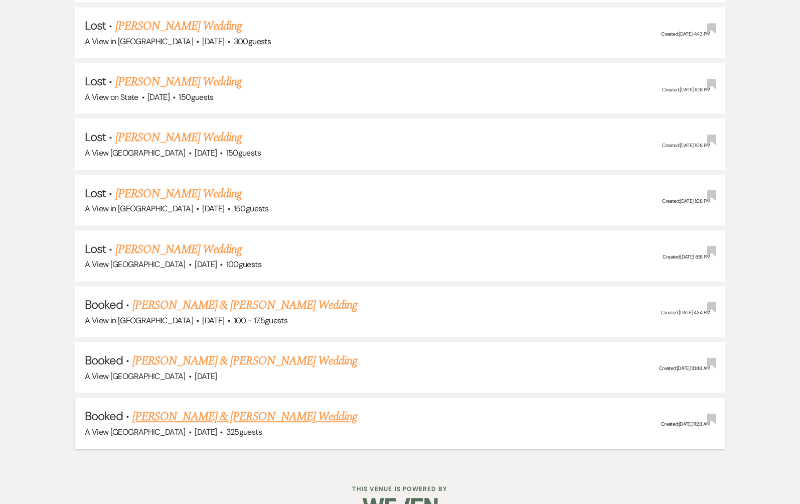
click at [251, 407] on link "[PERSON_NAME] & [PERSON_NAME] Wedding" at bounding box center [244, 416] width 225 height 18
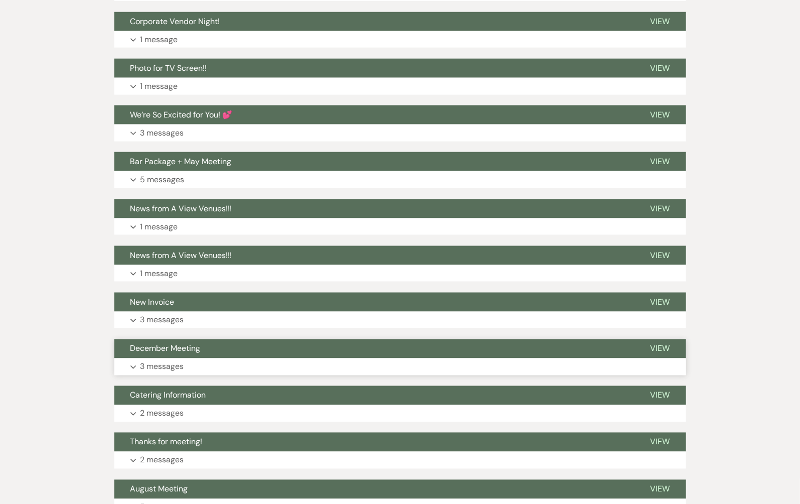
scroll to position [404, 0]
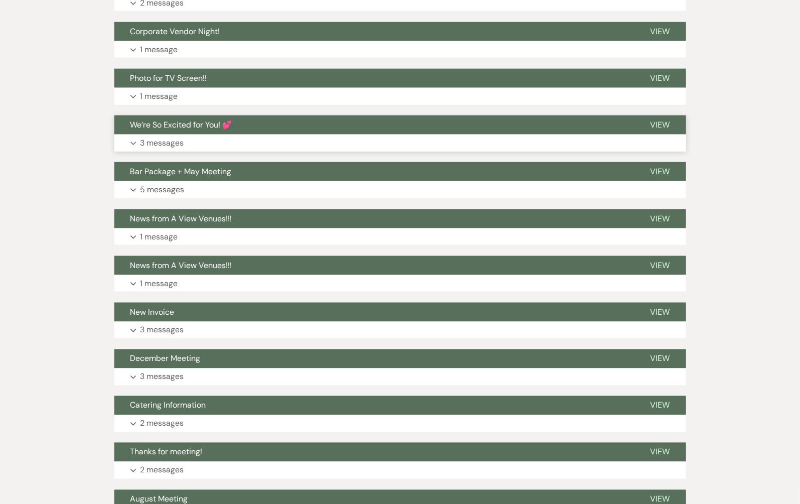
click at [231, 142] on button "Expand 3 messages" at bounding box center [400, 142] width 572 height 17
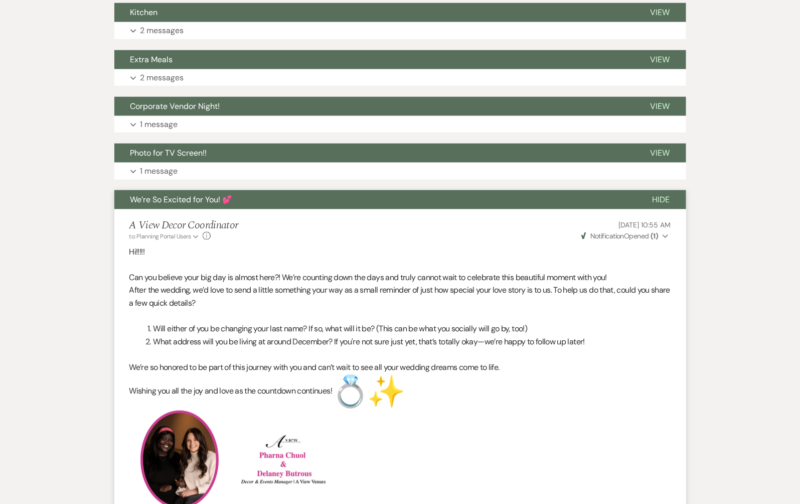
scroll to position [194, 0]
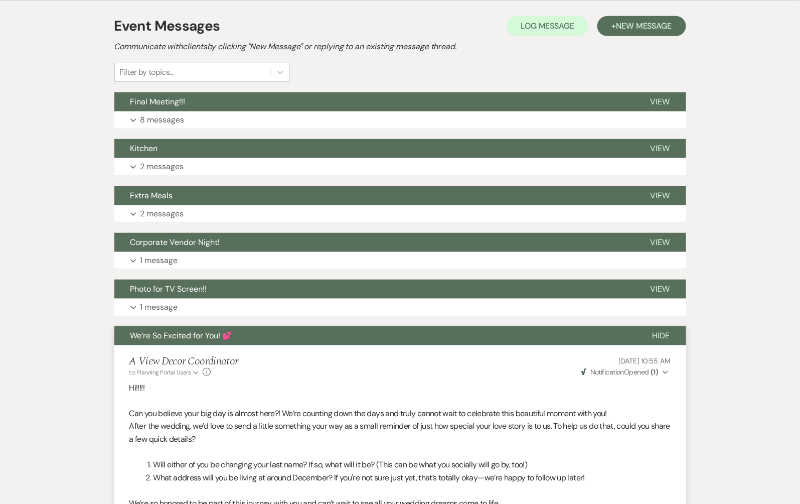
click at [230, 332] on span "We’re So Excited for You! 💕" at bounding box center [181, 335] width 102 height 11
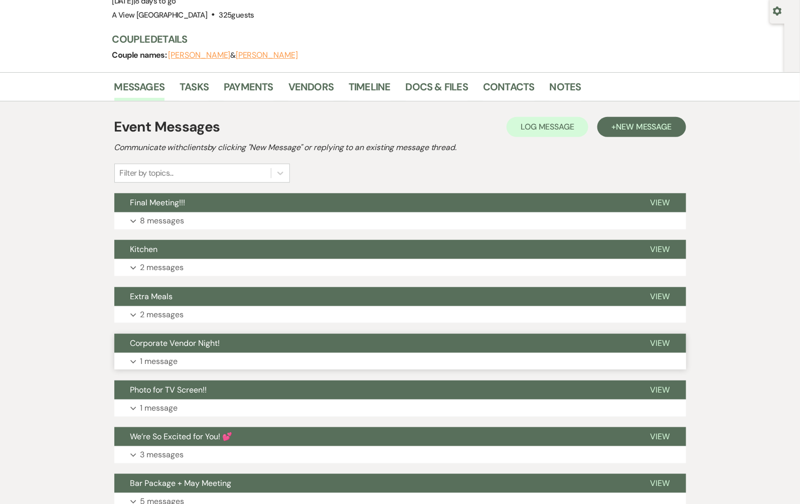
scroll to position [0, 0]
